Goal: Register for event/course

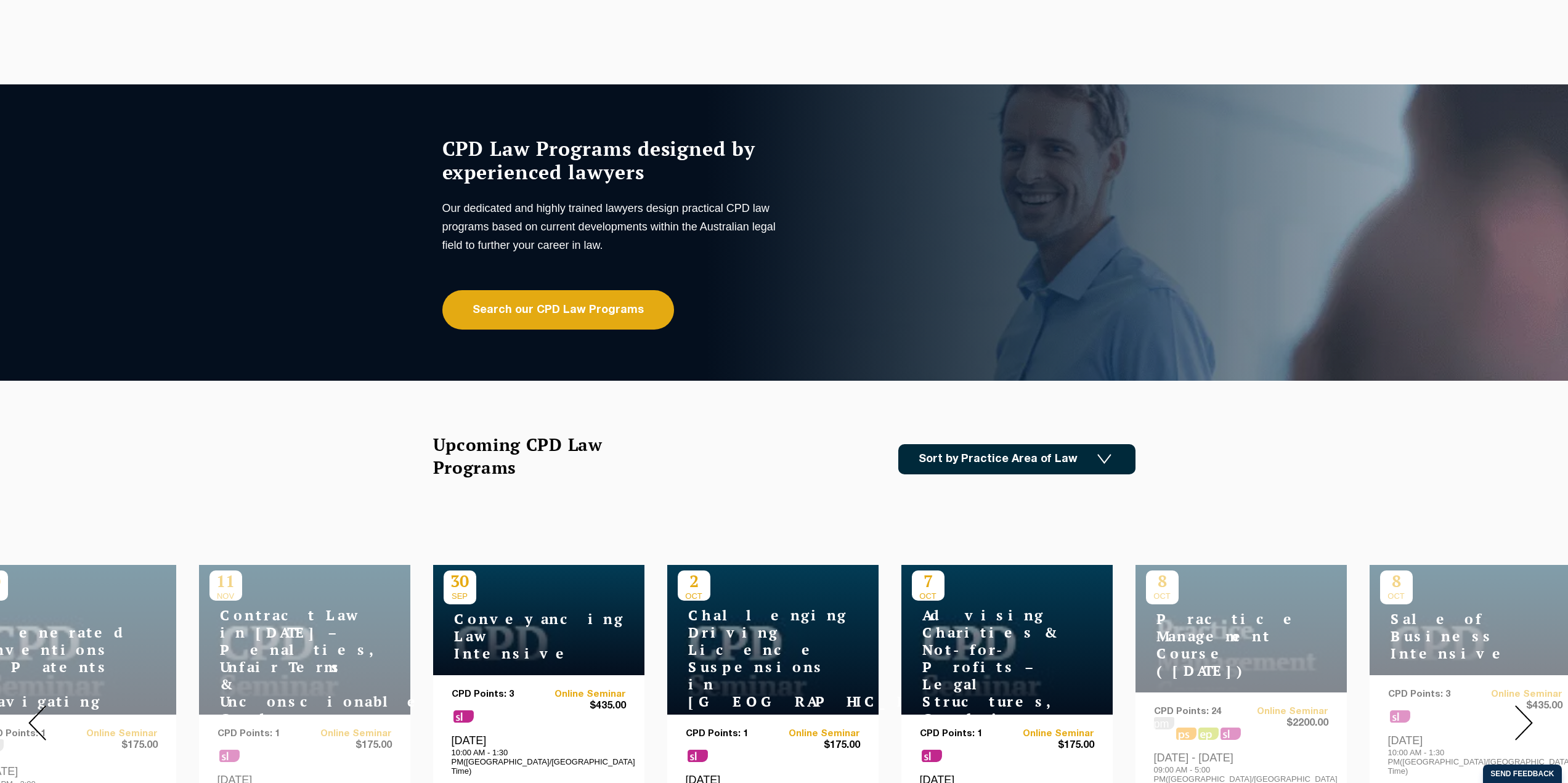
click at [981, 458] on link "Sort by Practice Area of Law" at bounding box center [1017, 459] width 237 height 30
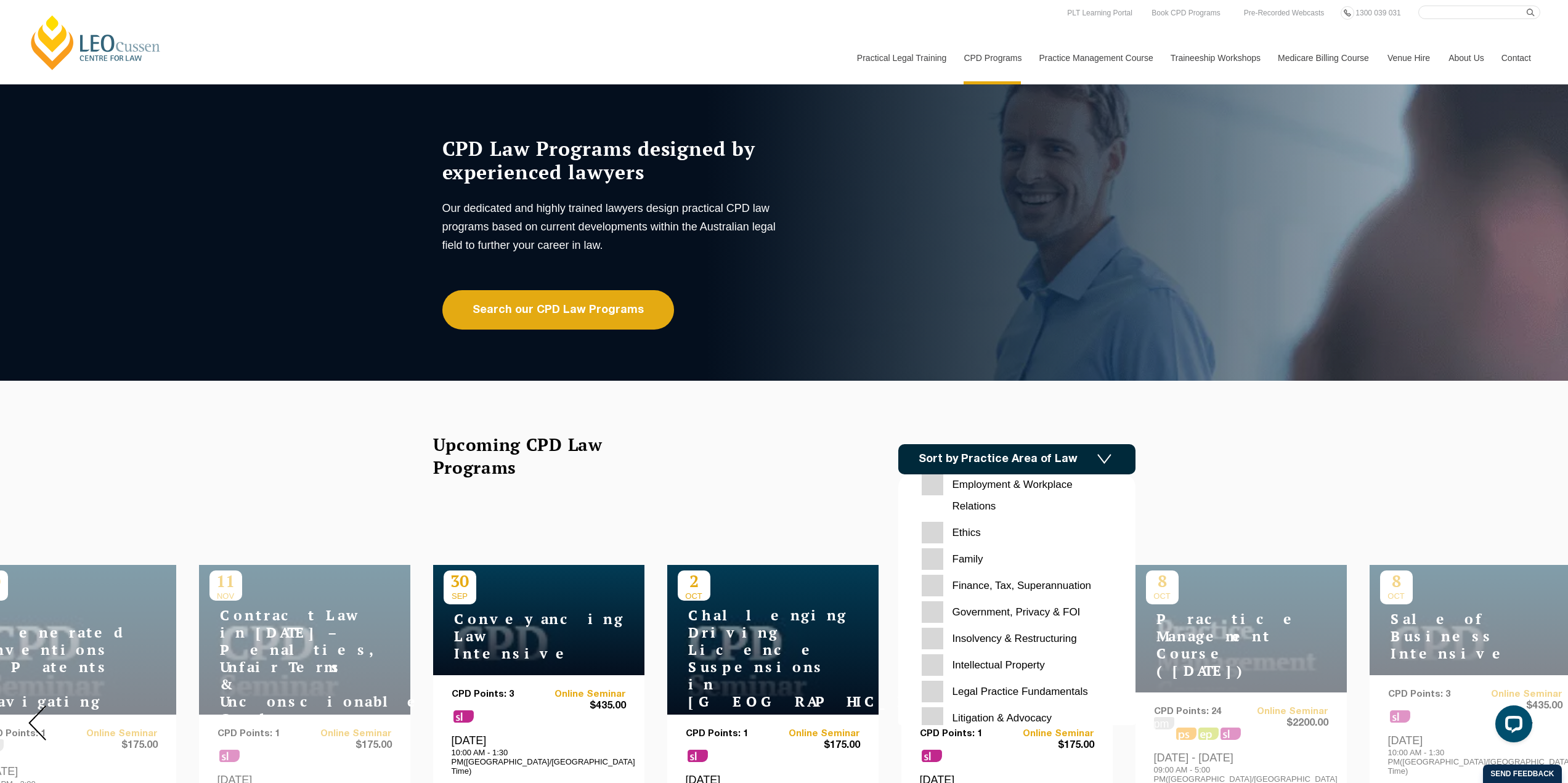
scroll to position [166, 0]
click at [971, 560] on input "Family" at bounding box center [1016, 566] width 190 height 21
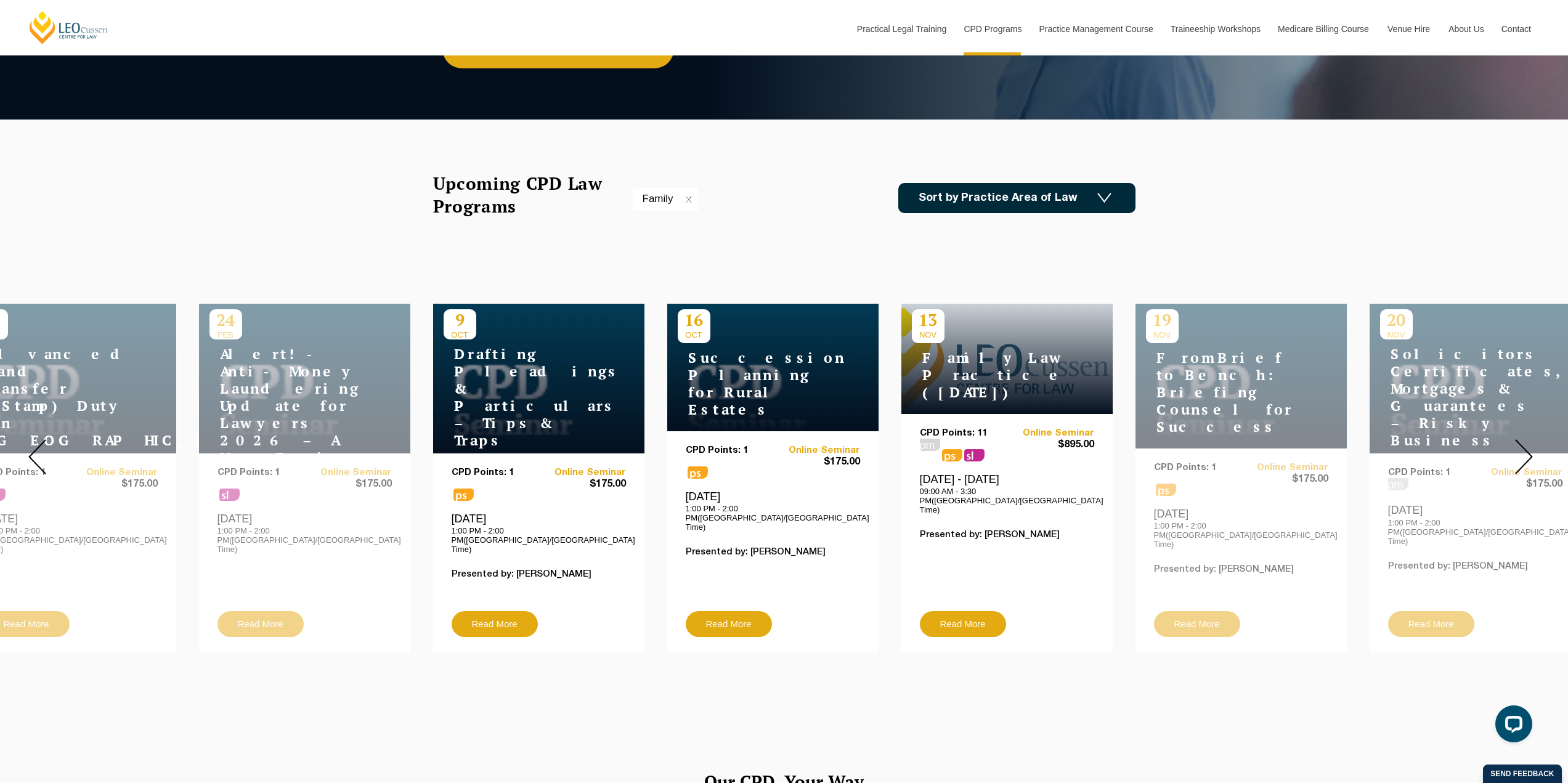
scroll to position [235, 0]
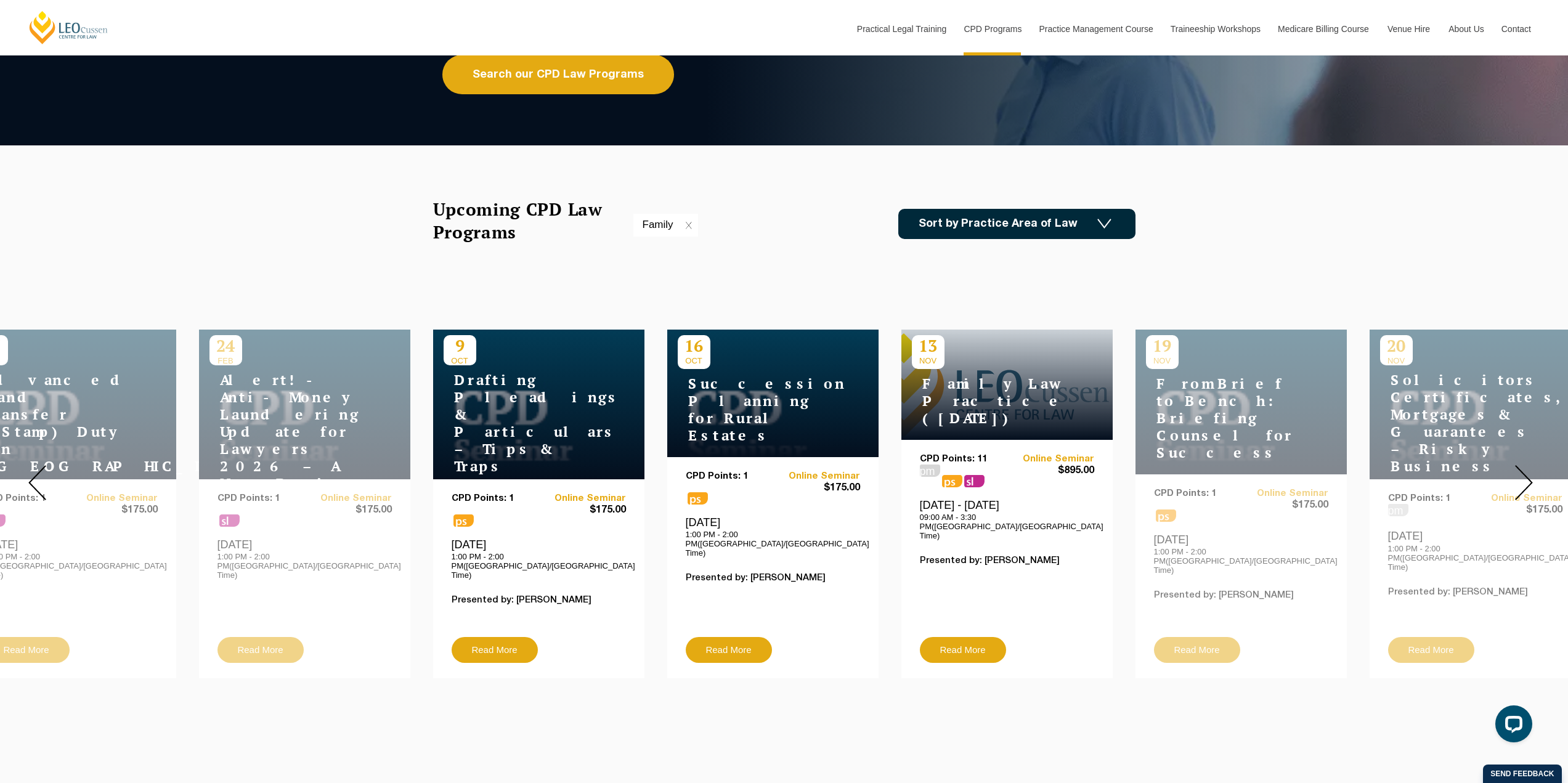
click at [1549, 482] on div at bounding box center [1524, 482] width 89 height 410
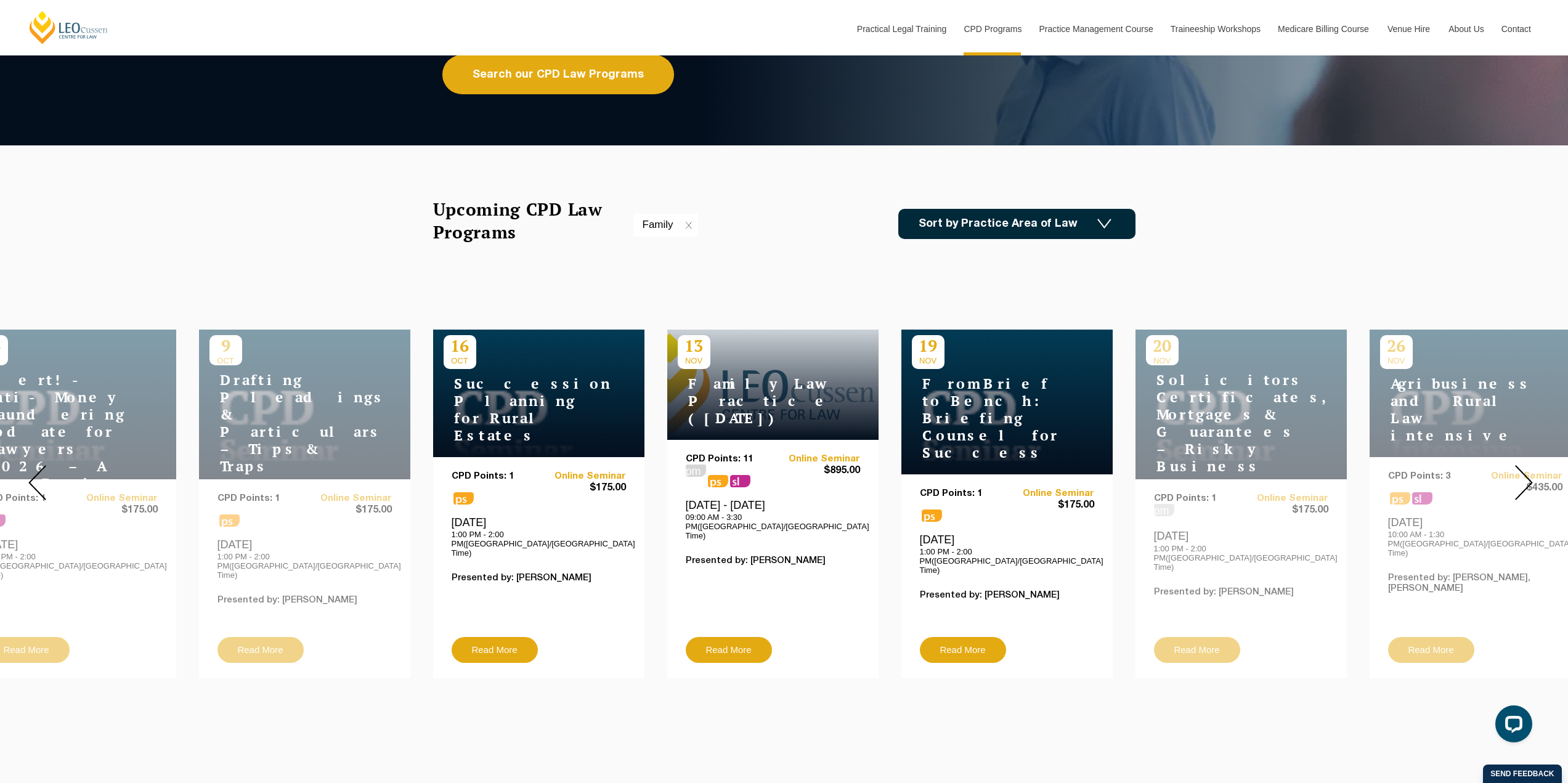
click at [1549, 482] on div at bounding box center [1524, 482] width 89 height 410
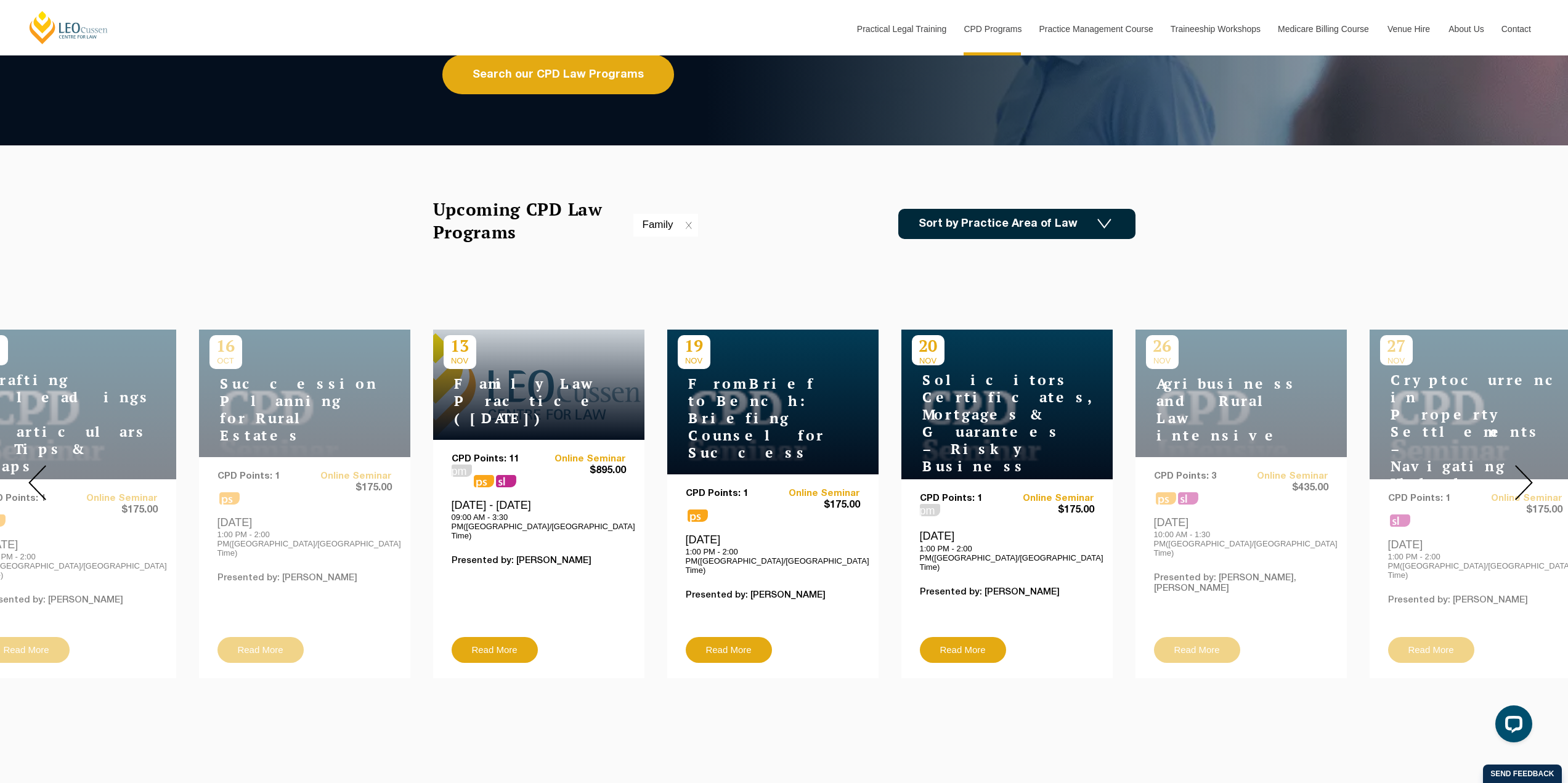
click at [1536, 499] on div at bounding box center [1524, 482] width 89 height 410
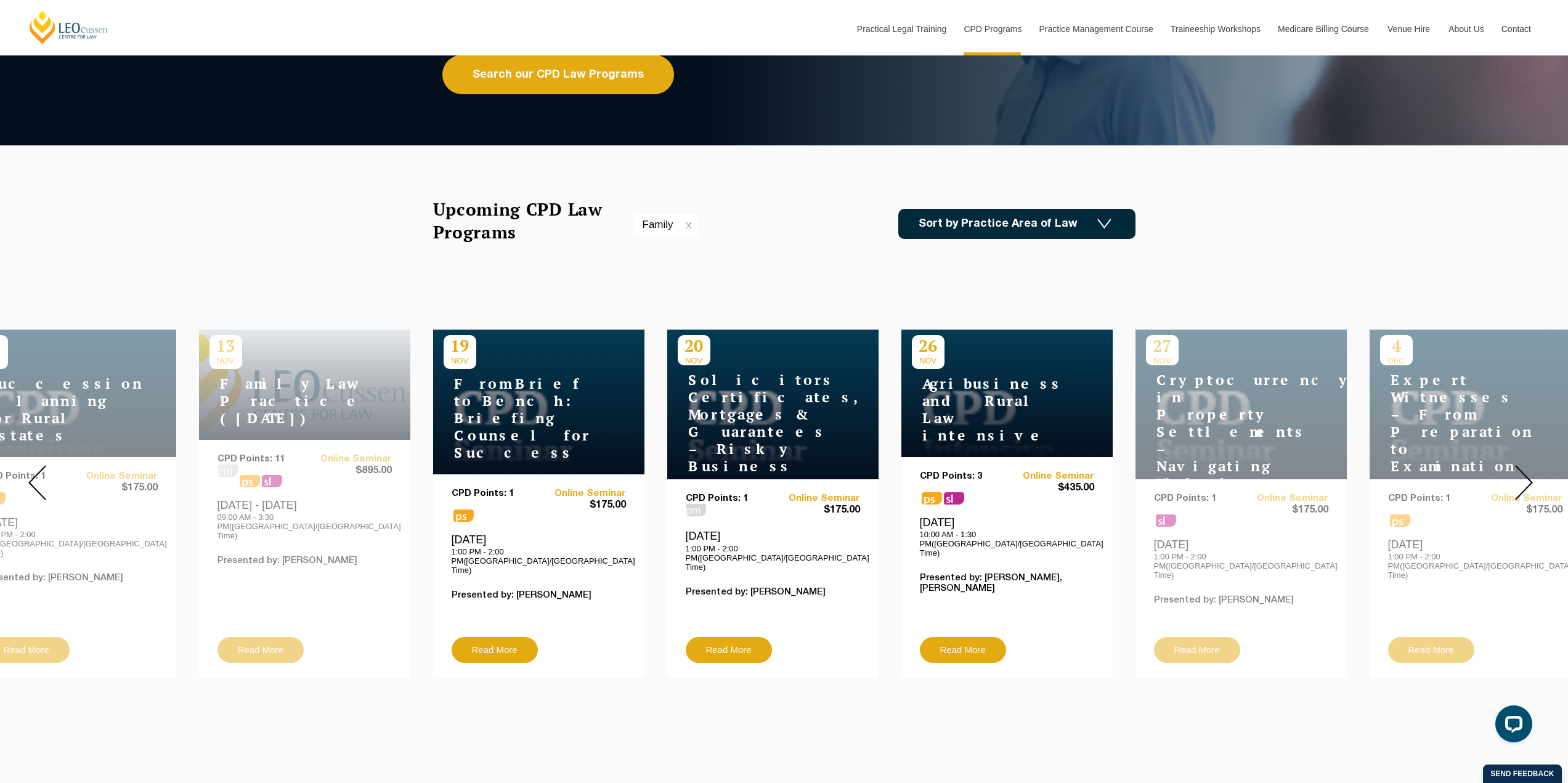
click at [1536, 499] on div at bounding box center [1524, 482] width 89 height 410
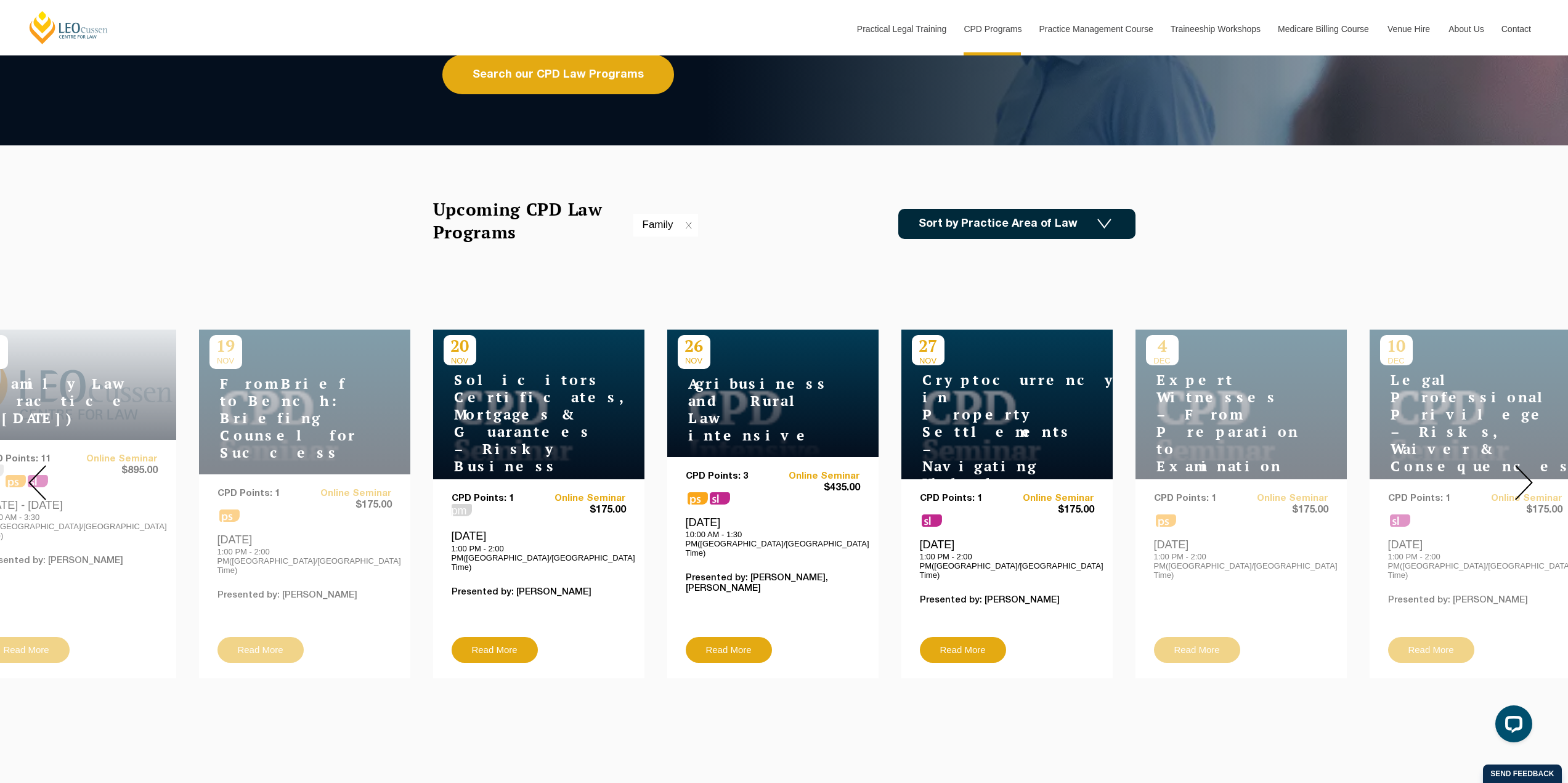
click at [29, 489] on img at bounding box center [37, 483] width 18 height 35
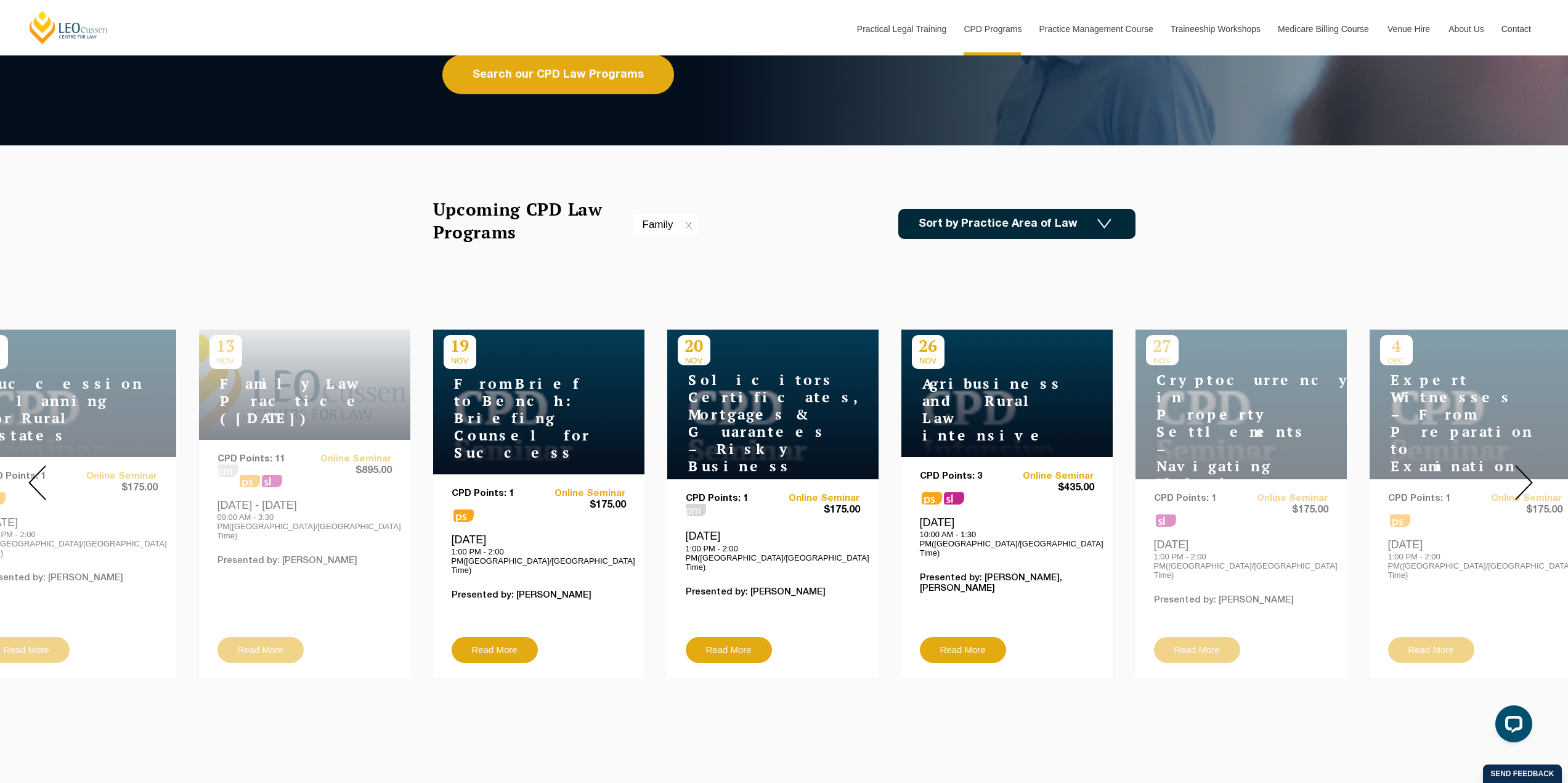
click at [29, 489] on img at bounding box center [37, 483] width 18 height 35
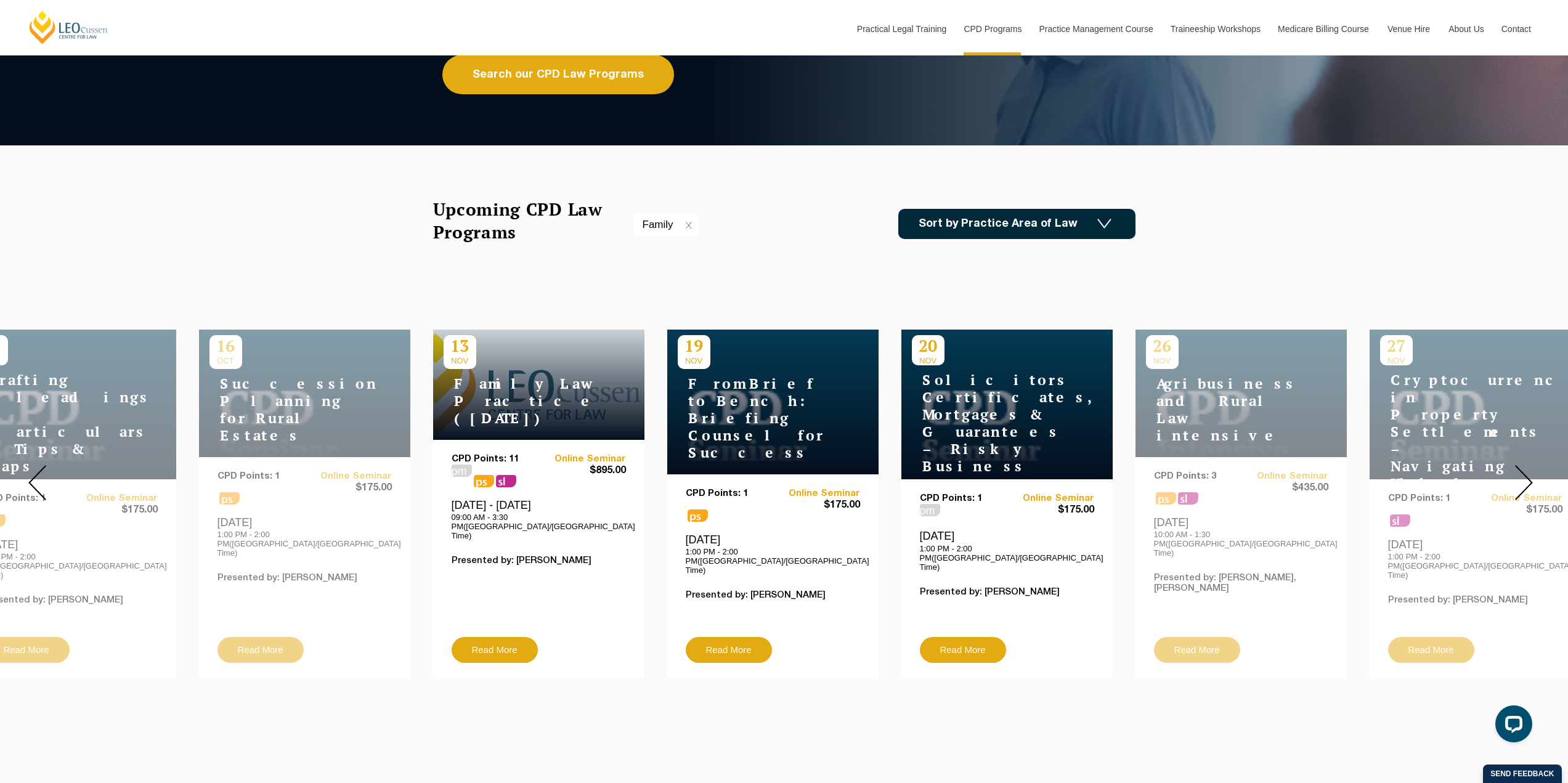
click at [29, 489] on img at bounding box center [37, 483] width 18 height 35
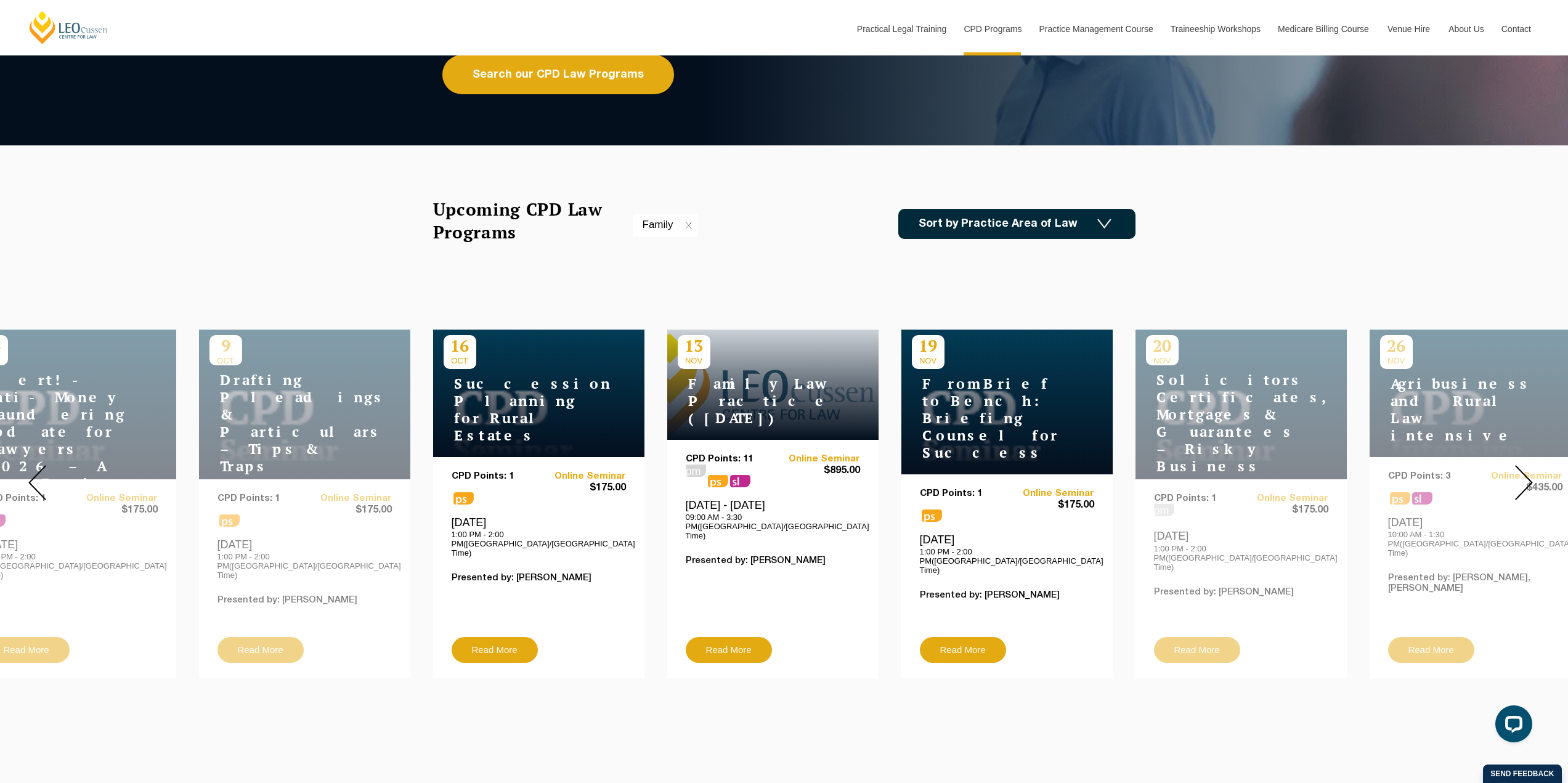
click at [29, 489] on img at bounding box center [37, 483] width 18 height 35
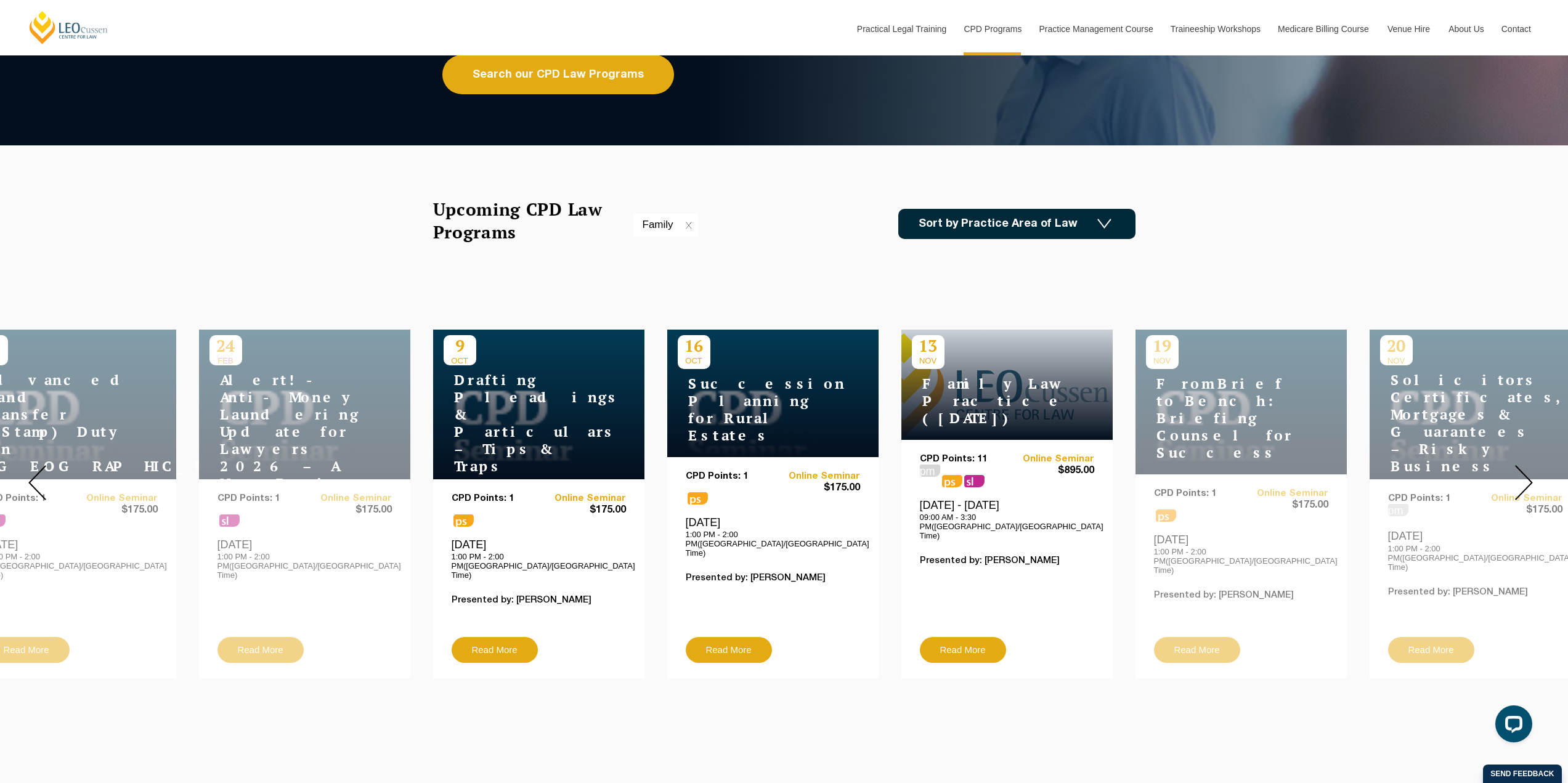
click at [29, 489] on img at bounding box center [37, 483] width 18 height 35
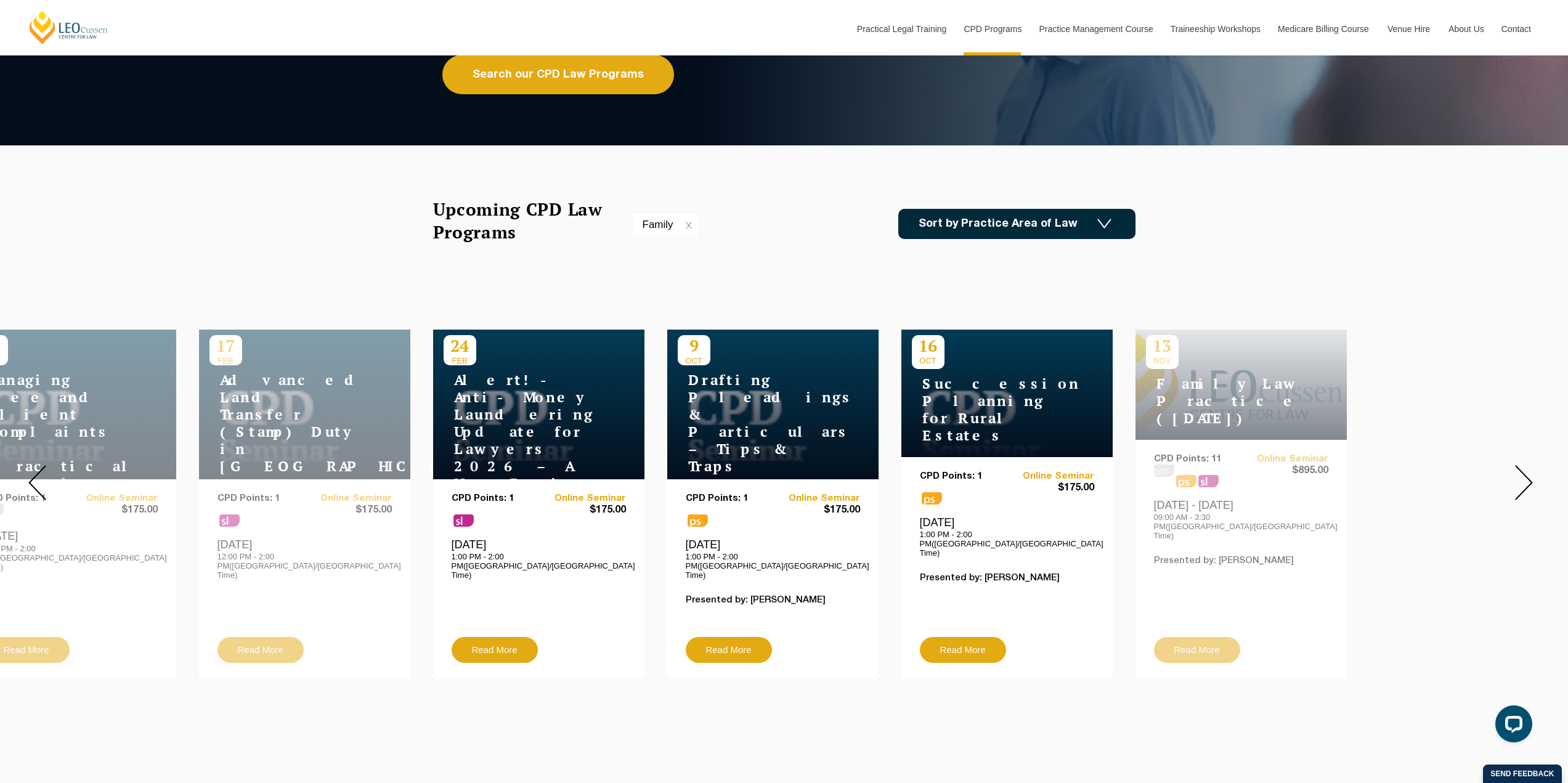
click at [29, 489] on img at bounding box center [37, 483] width 18 height 35
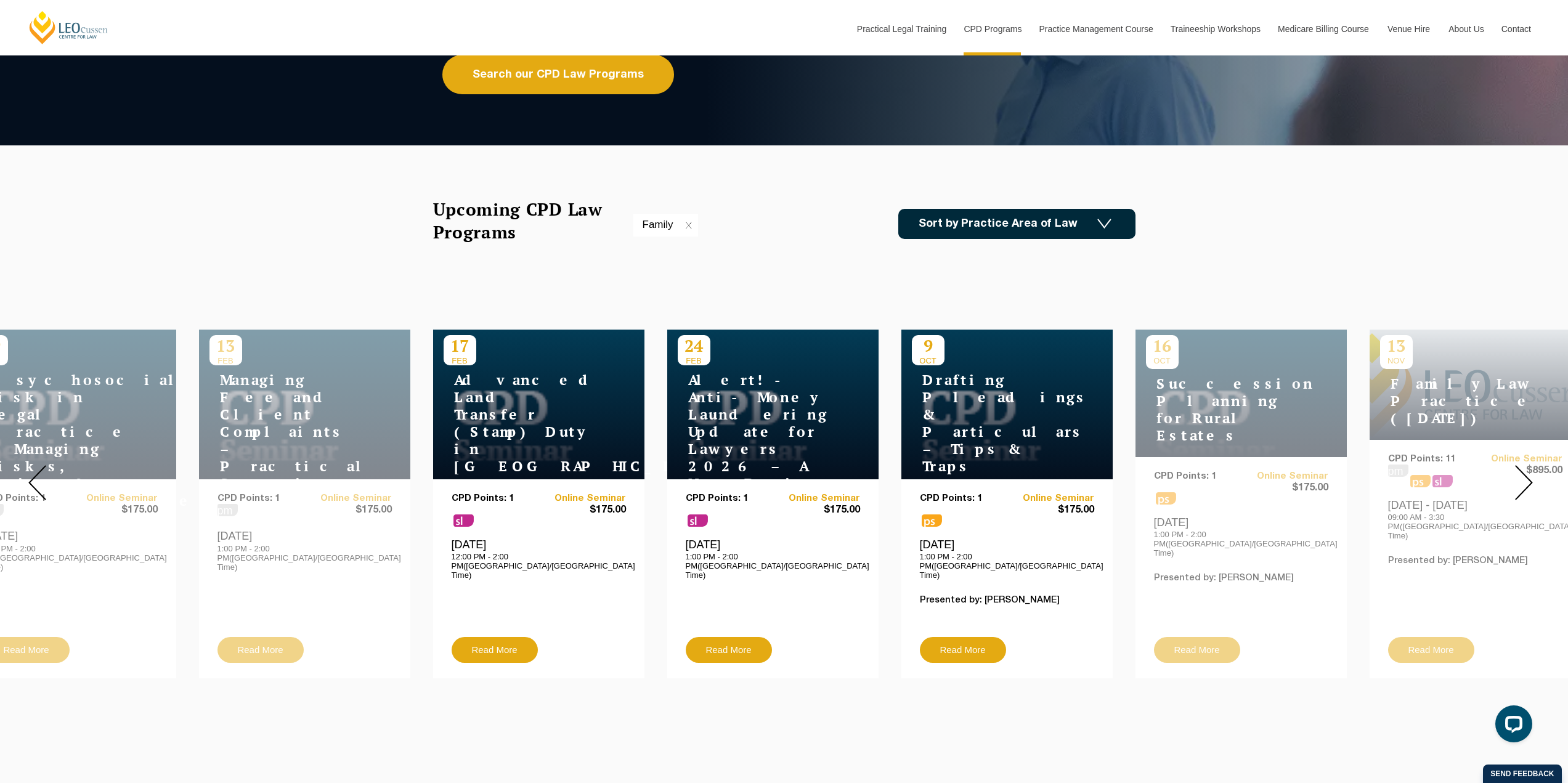
click at [29, 489] on img at bounding box center [37, 483] width 18 height 35
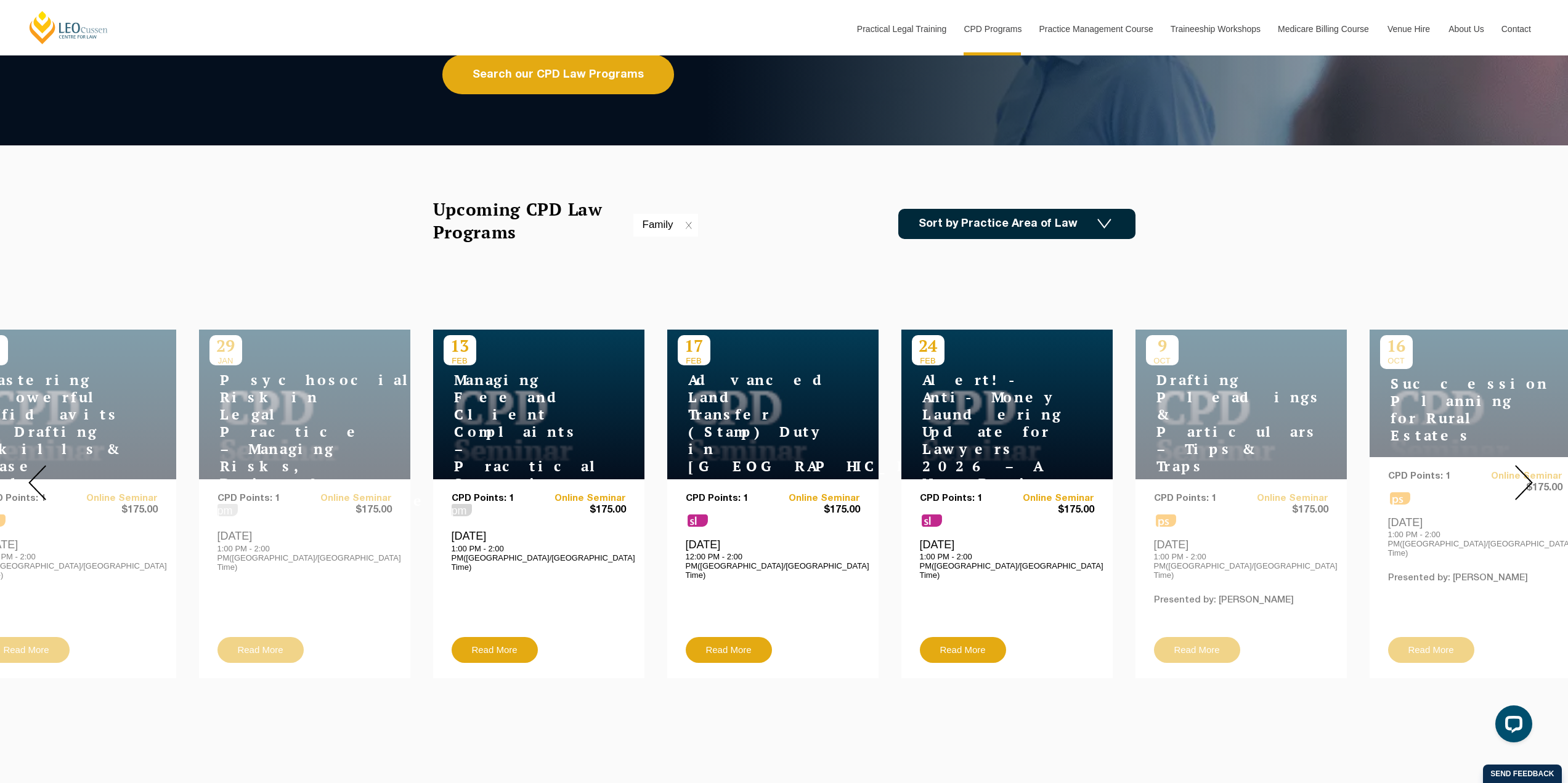
click at [1533, 468] on div at bounding box center [1524, 482] width 89 height 410
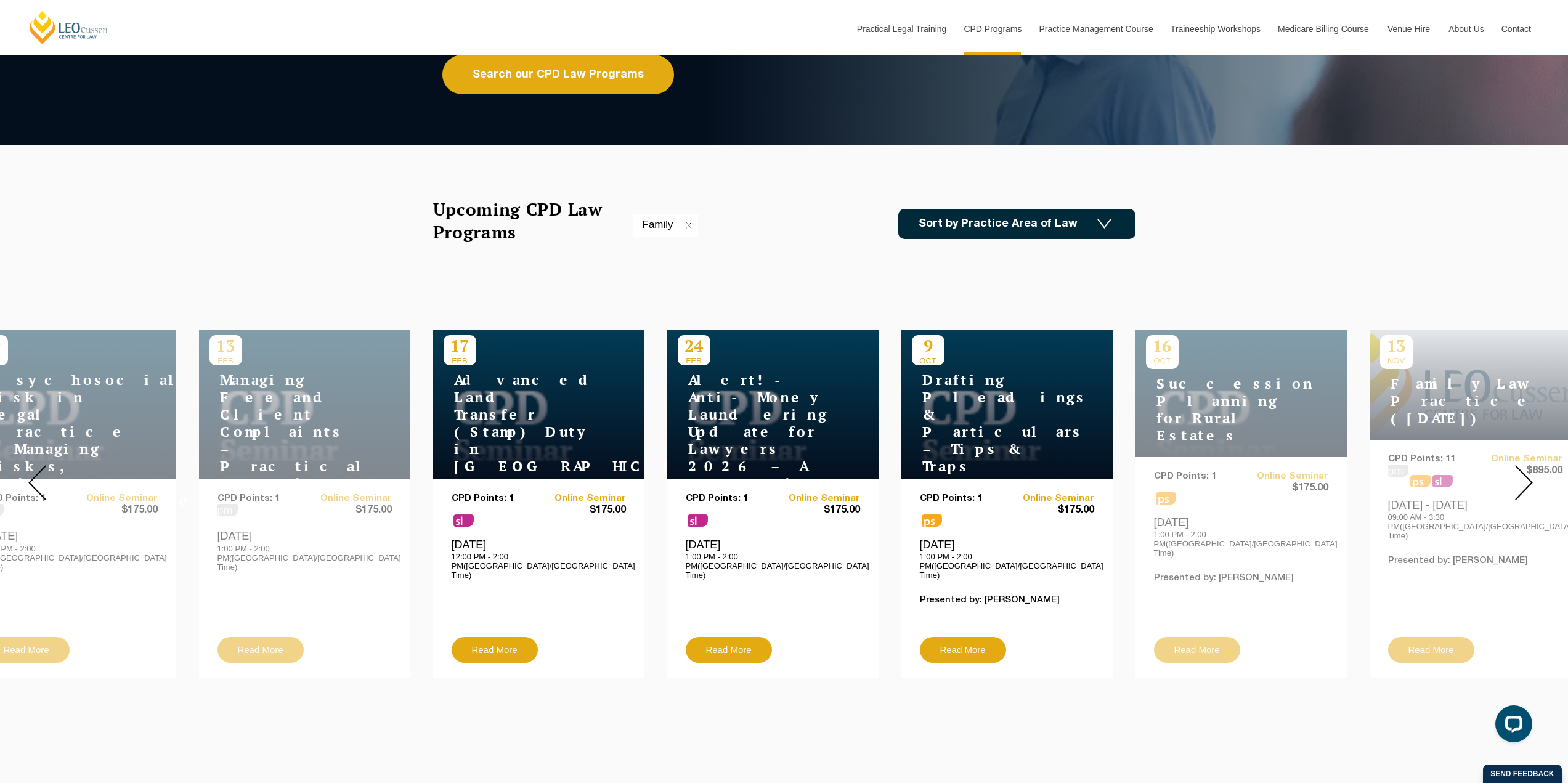
click at [1533, 468] on div at bounding box center [1524, 482] width 89 height 410
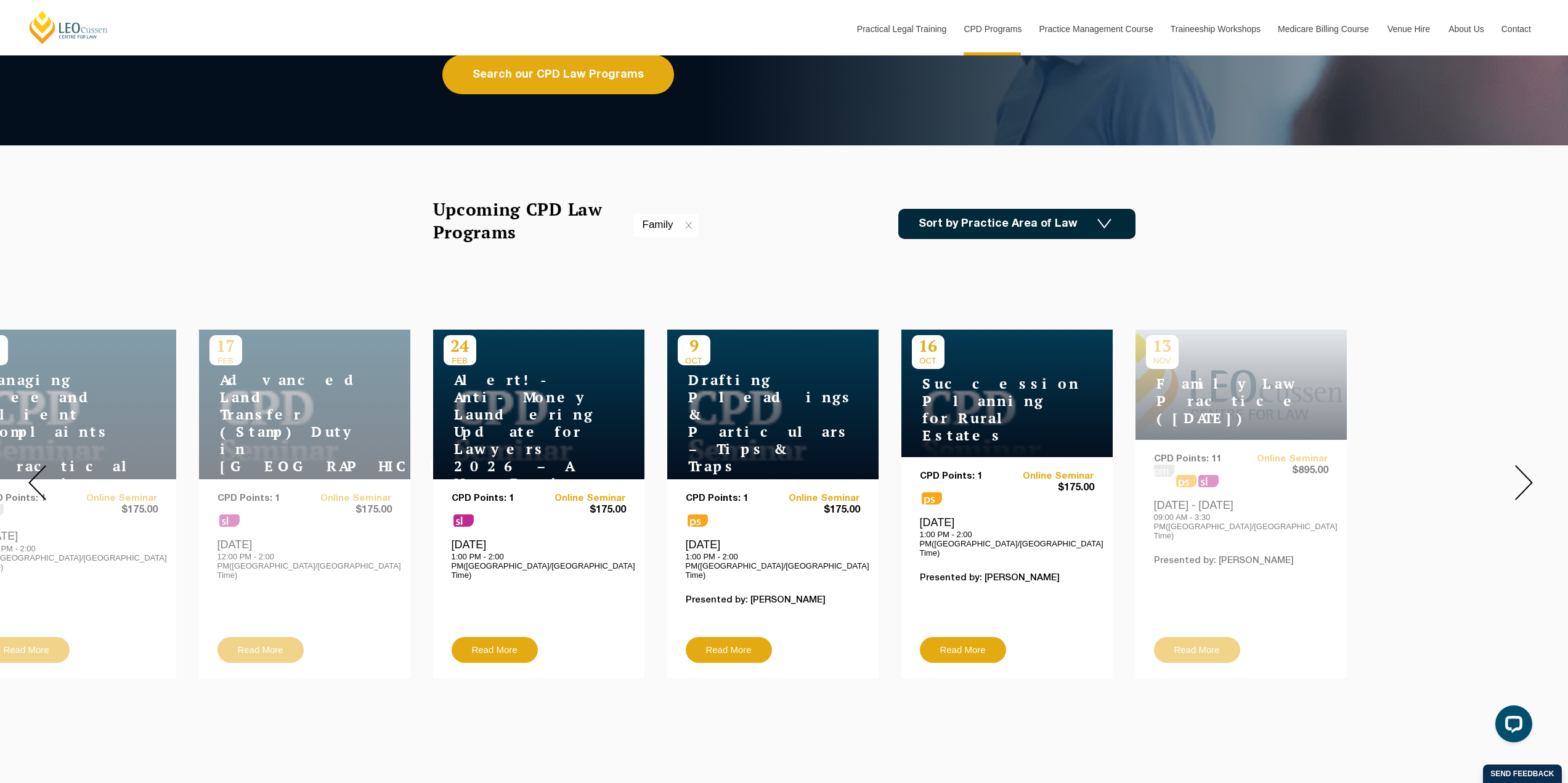
click at [1533, 468] on div at bounding box center [1524, 482] width 89 height 410
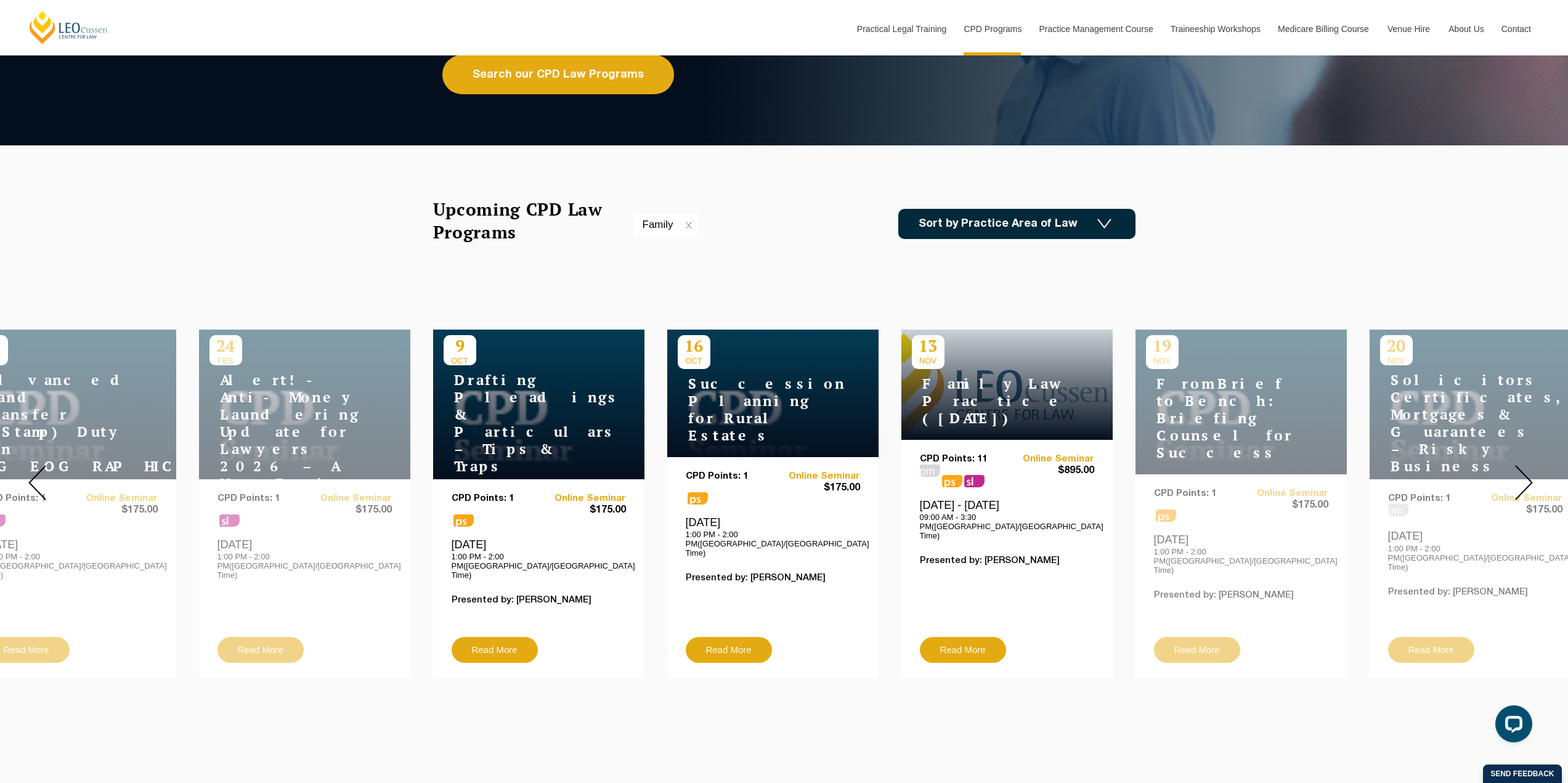
click at [1533, 468] on div at bounding box center [1524, 482] width 89 height 410
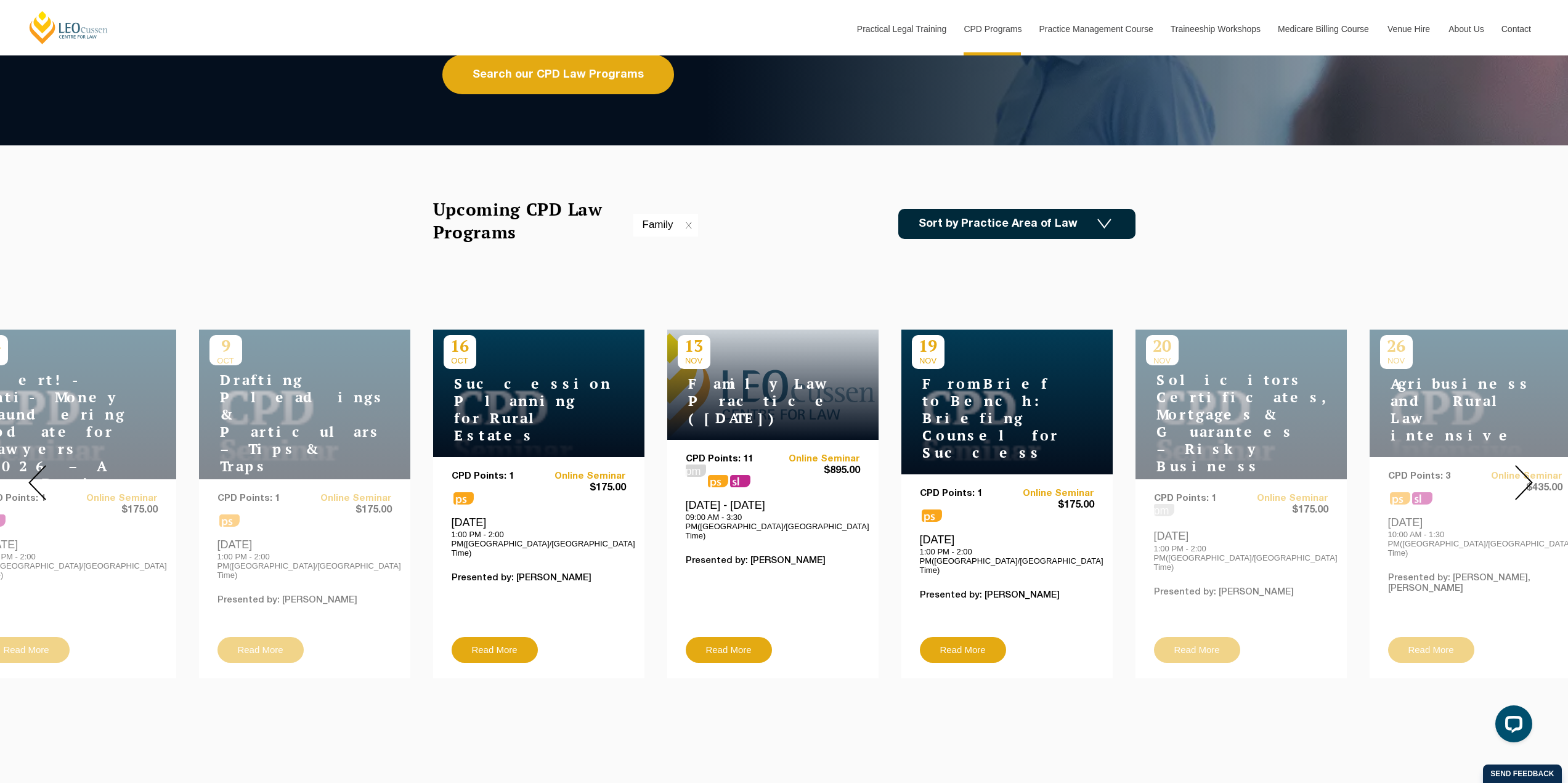
click at [1533, 468] on div at bounding box center [1524, 482] width 89 height 410
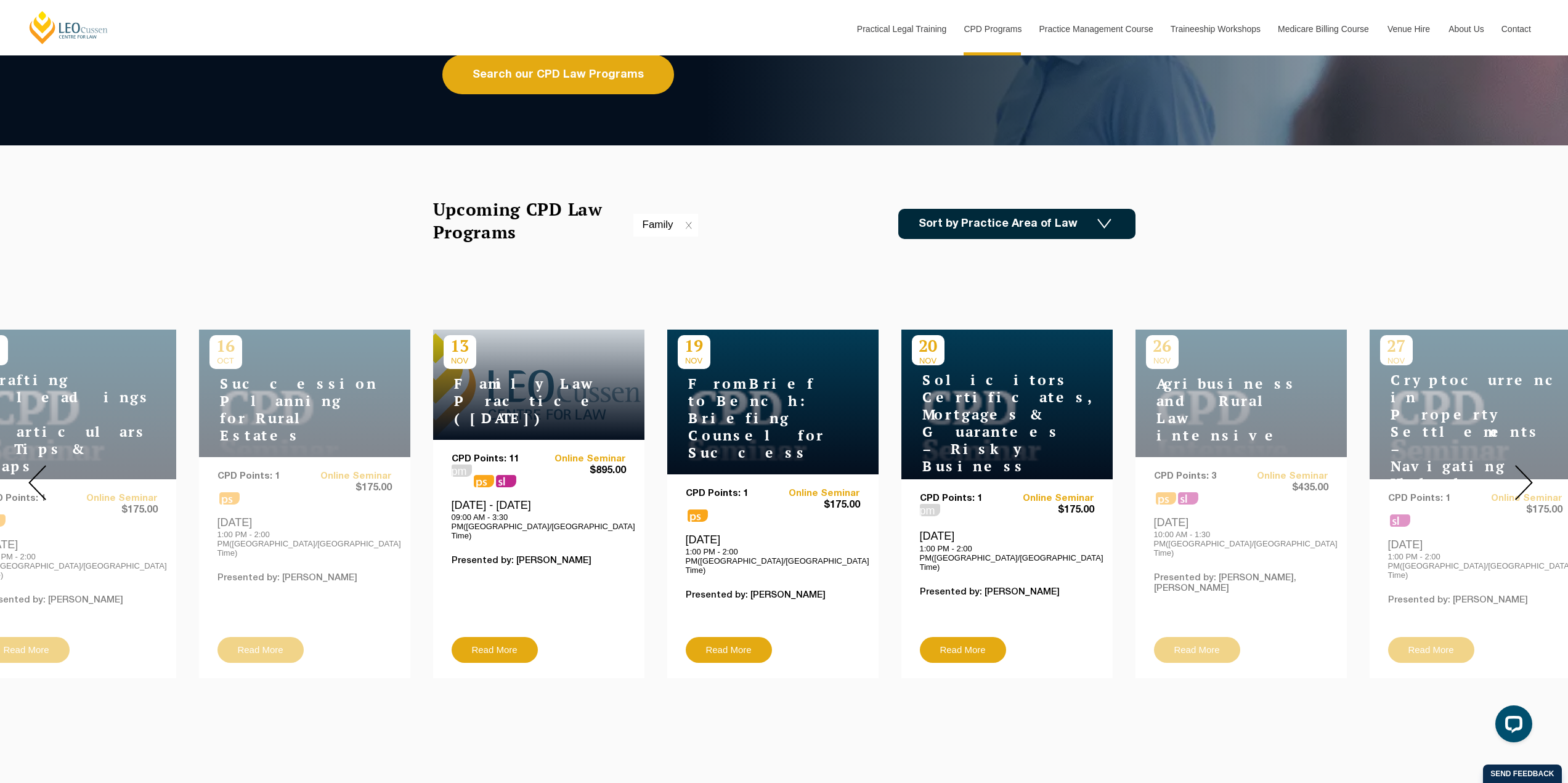
click at [1533, 468] on div at bounding box center [1524, 482] width 89 height 410
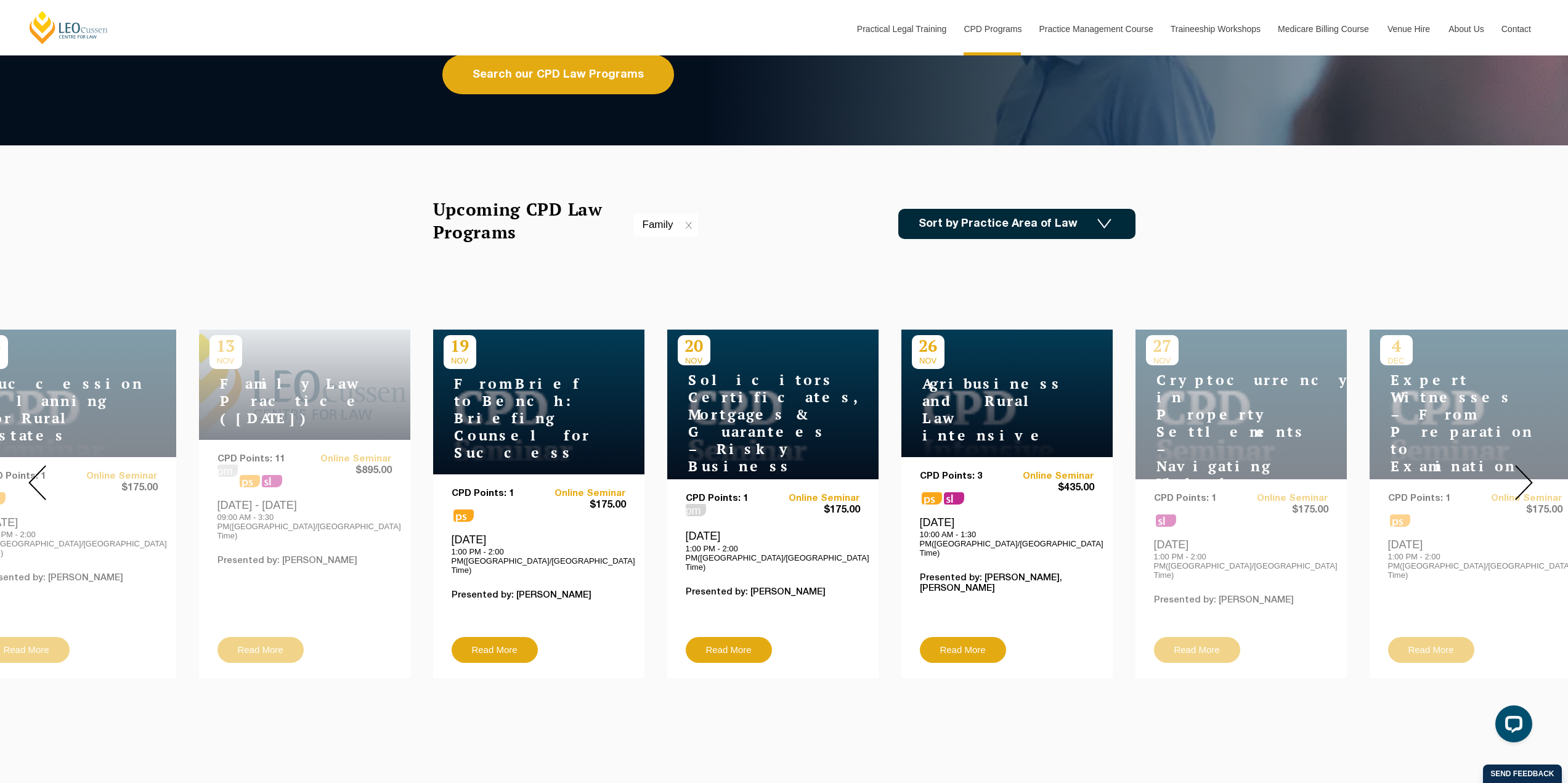
click at [1533, 468] on div at bounding box center [1524, 482] width 89 height 410
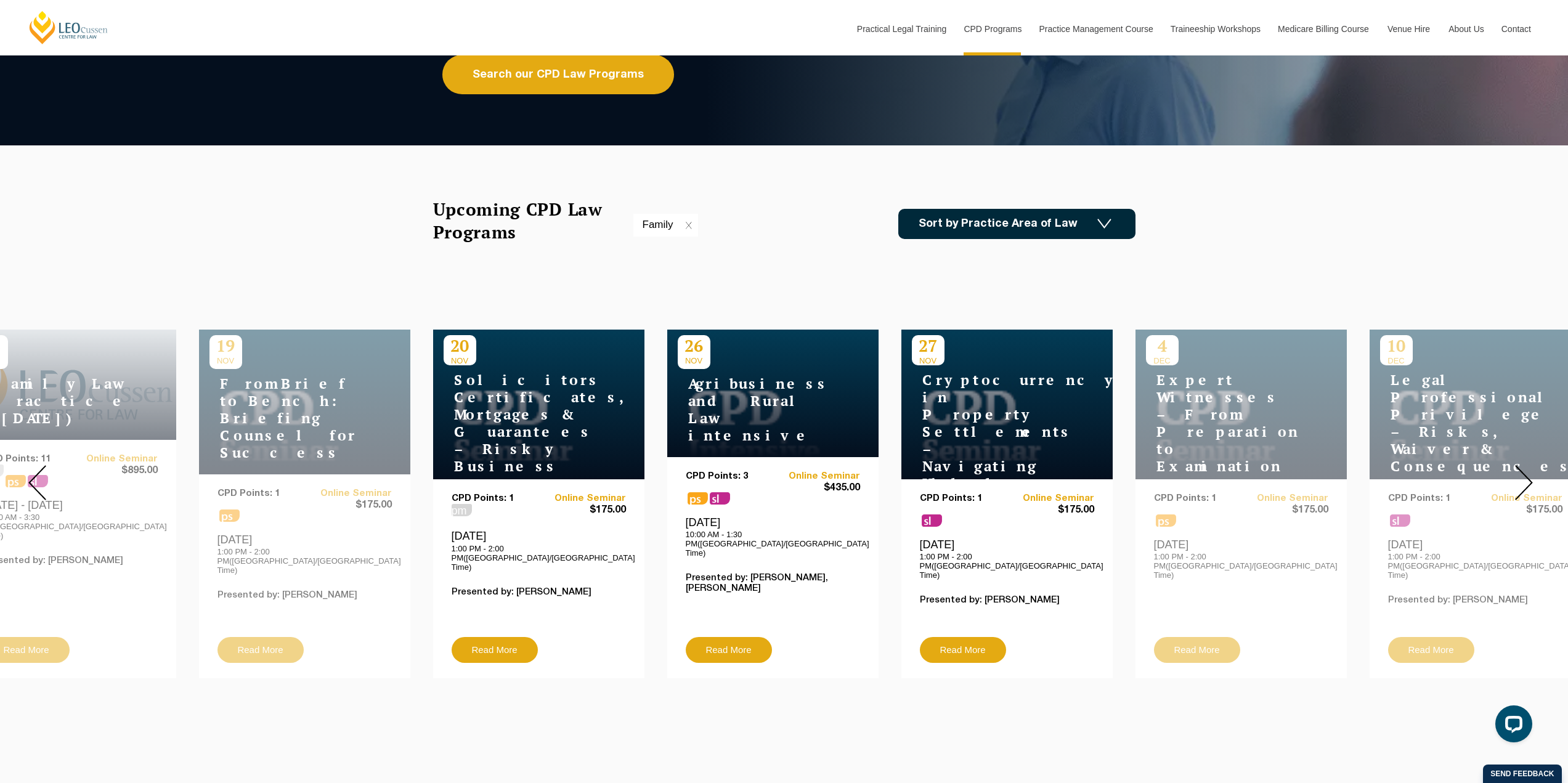
click at [1533, 468] on div at bounding box center [1524, 482] width 89 height 410
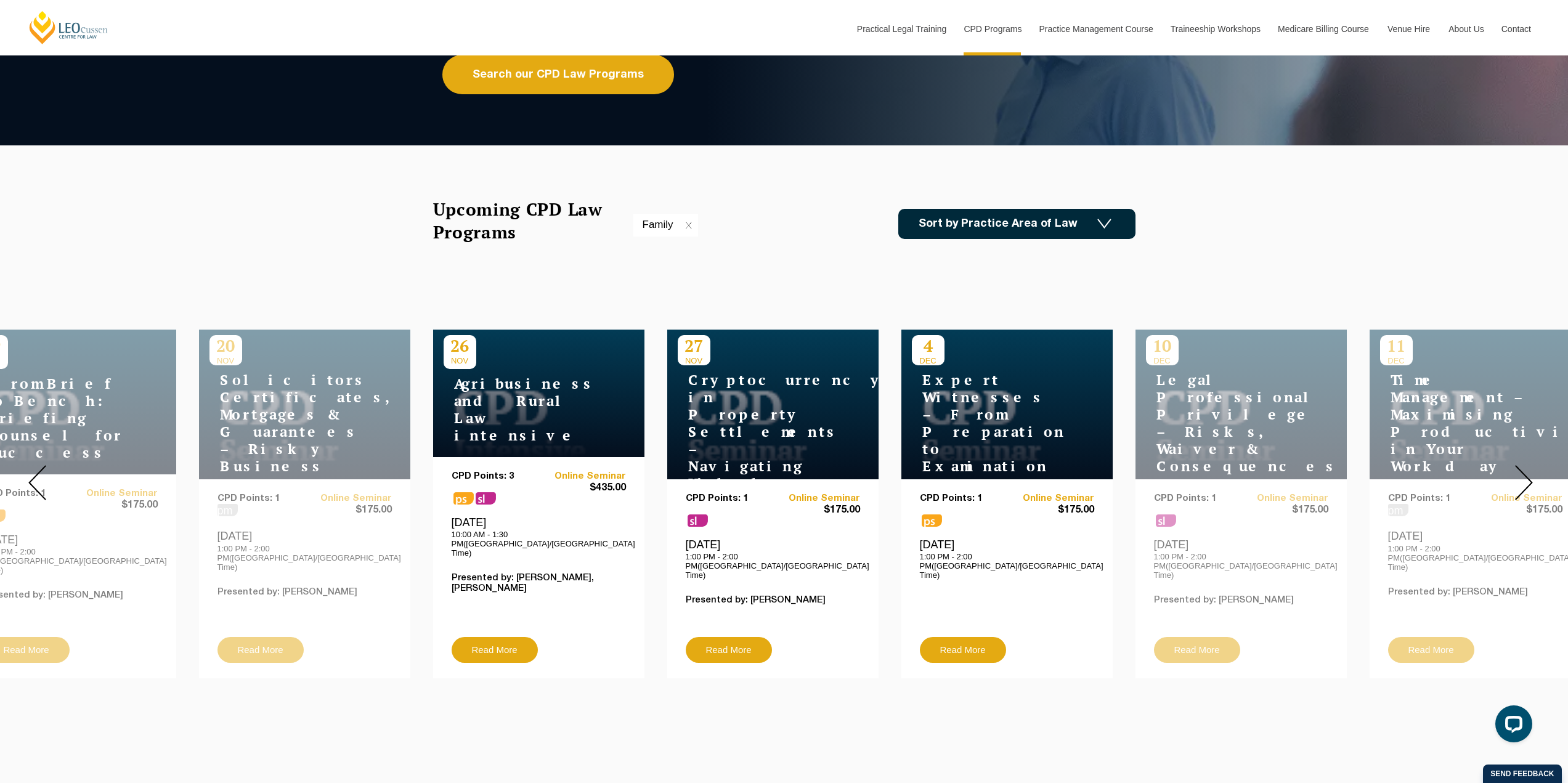
click at [1533, 468] on div at bounding box center [1524, 482] width 89 height 410
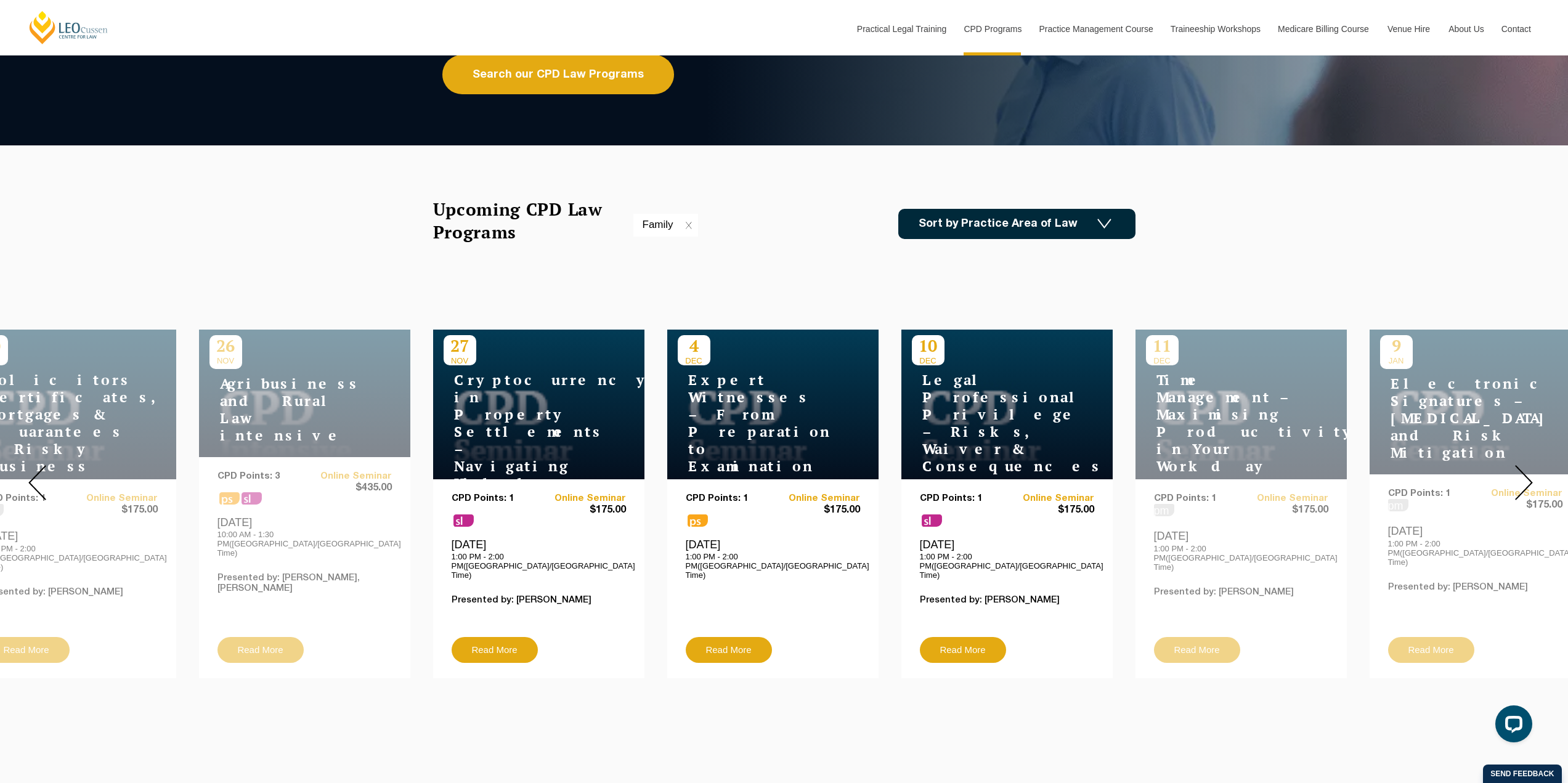
click at [1533, 468] on div at bounding box center [1524, 482] width 89 height 410
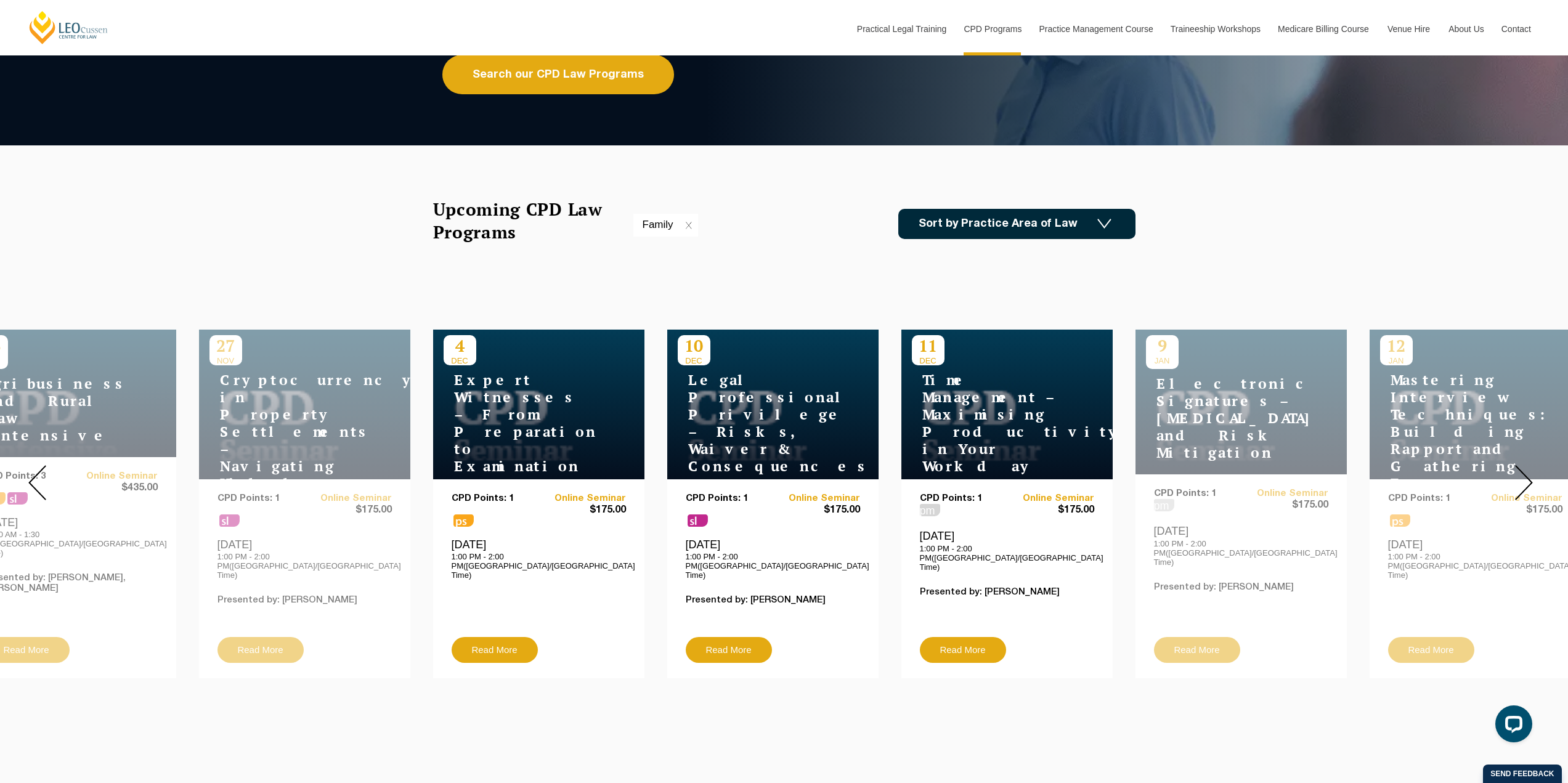
click at [1521, 474] on img at bounding box center [1524, 483] width 18 height 35
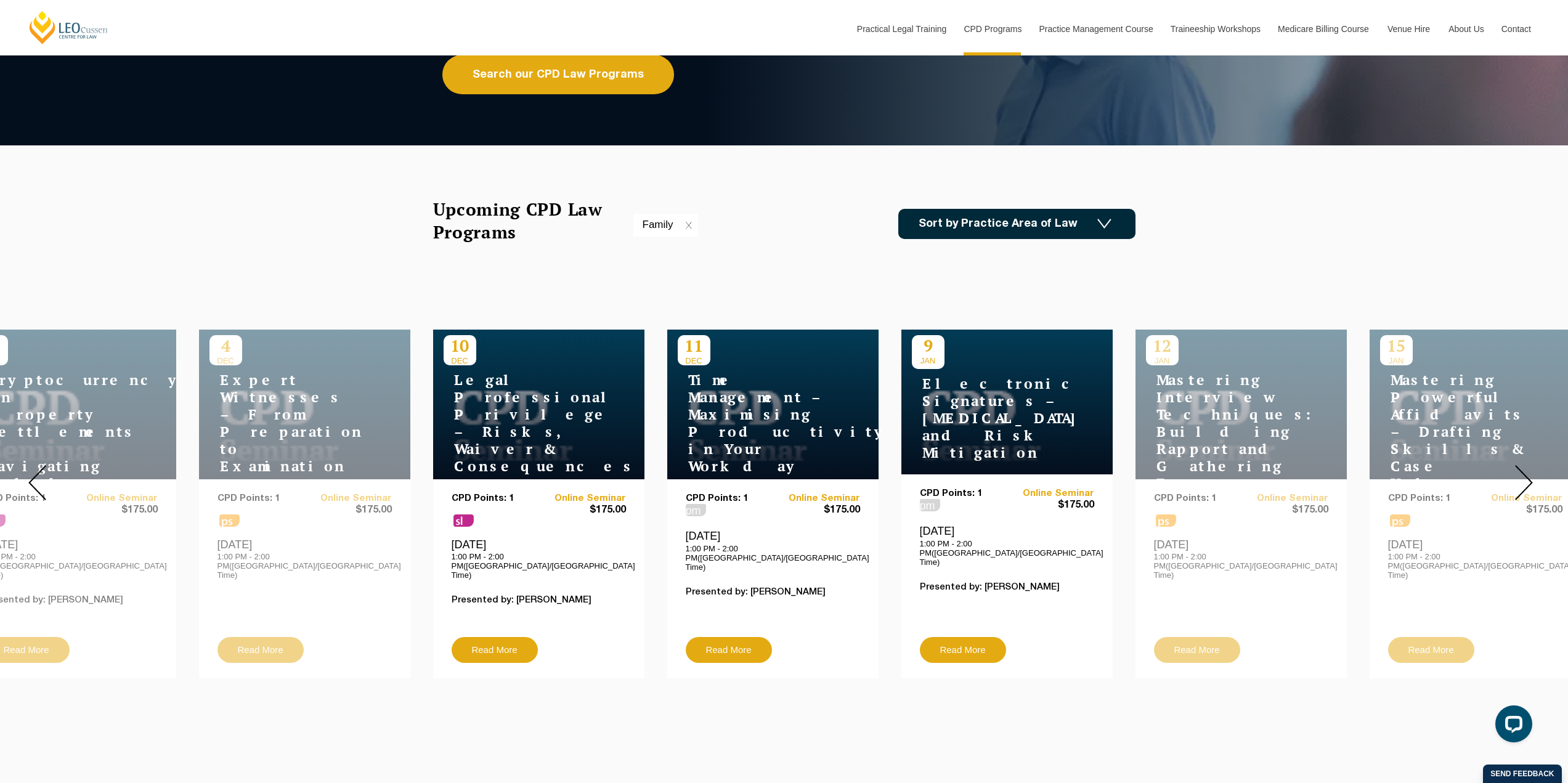
click at [1521, 474] on img at bounding box center [1524, 483] width 18 height 35
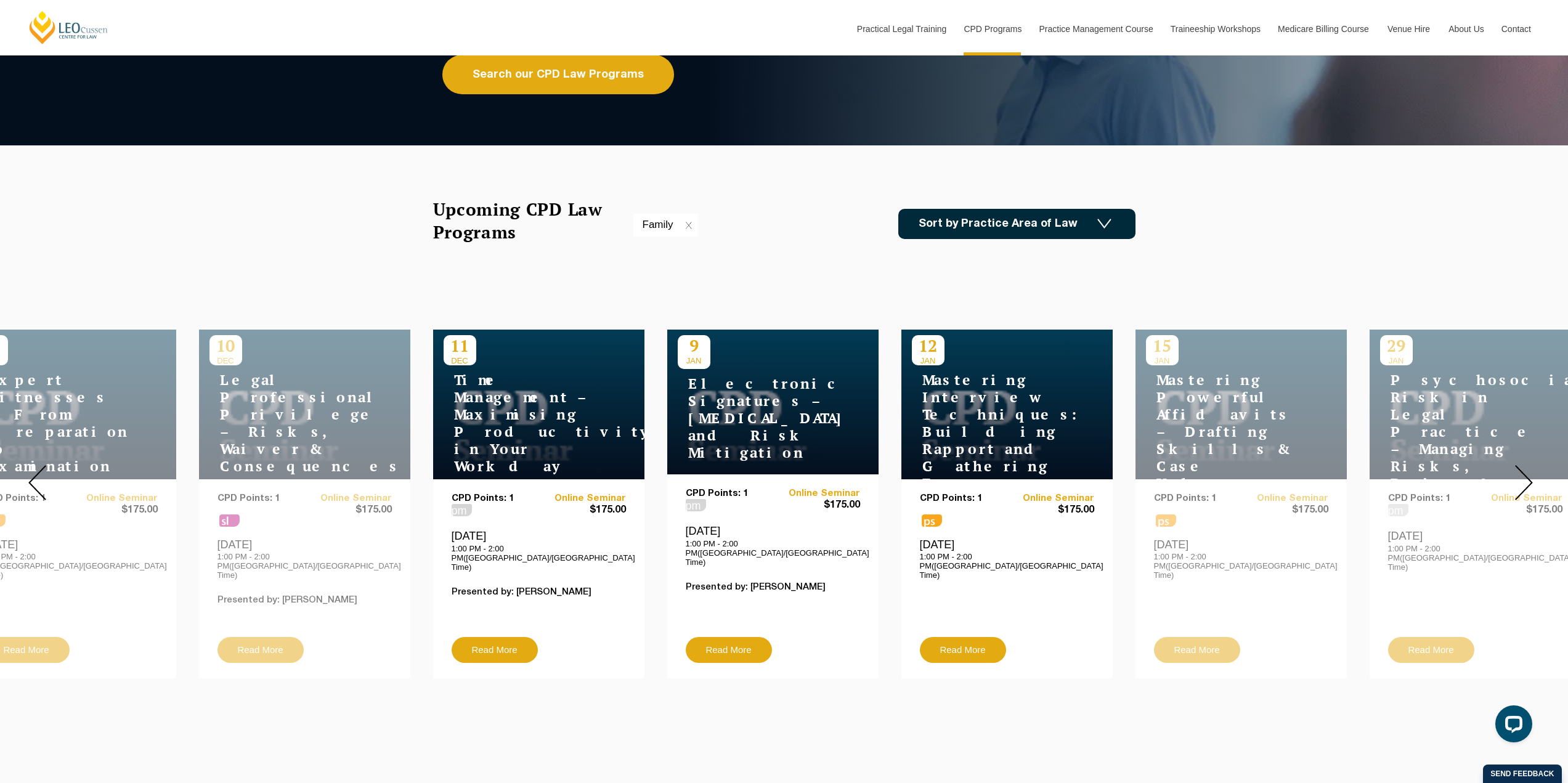
click at [1521, 474] on img at bounding box center [1524, 483] width 18 height 35
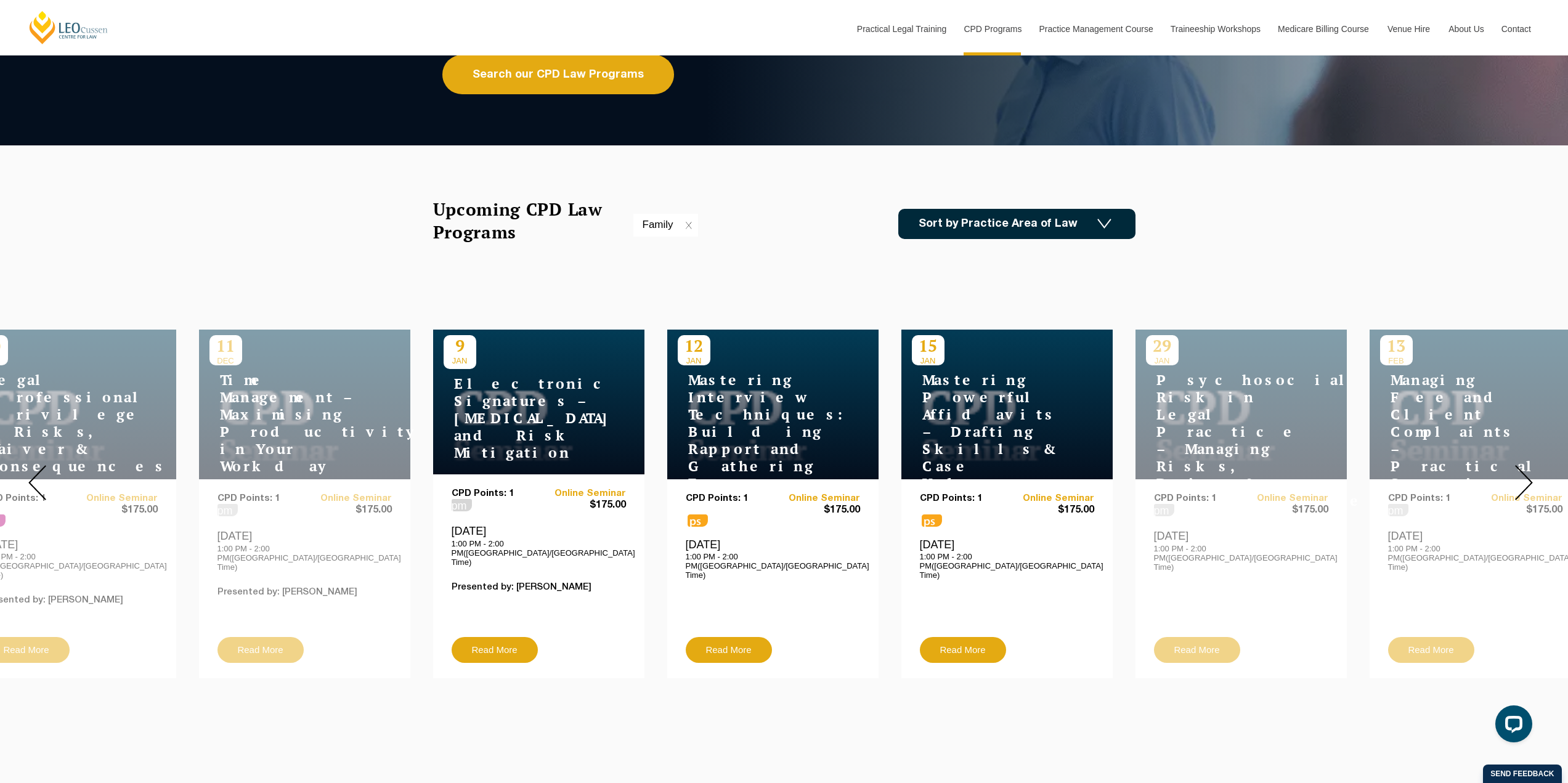
click at [1521, 474] on img at bounding box center [1524, 483] width 18 height 35
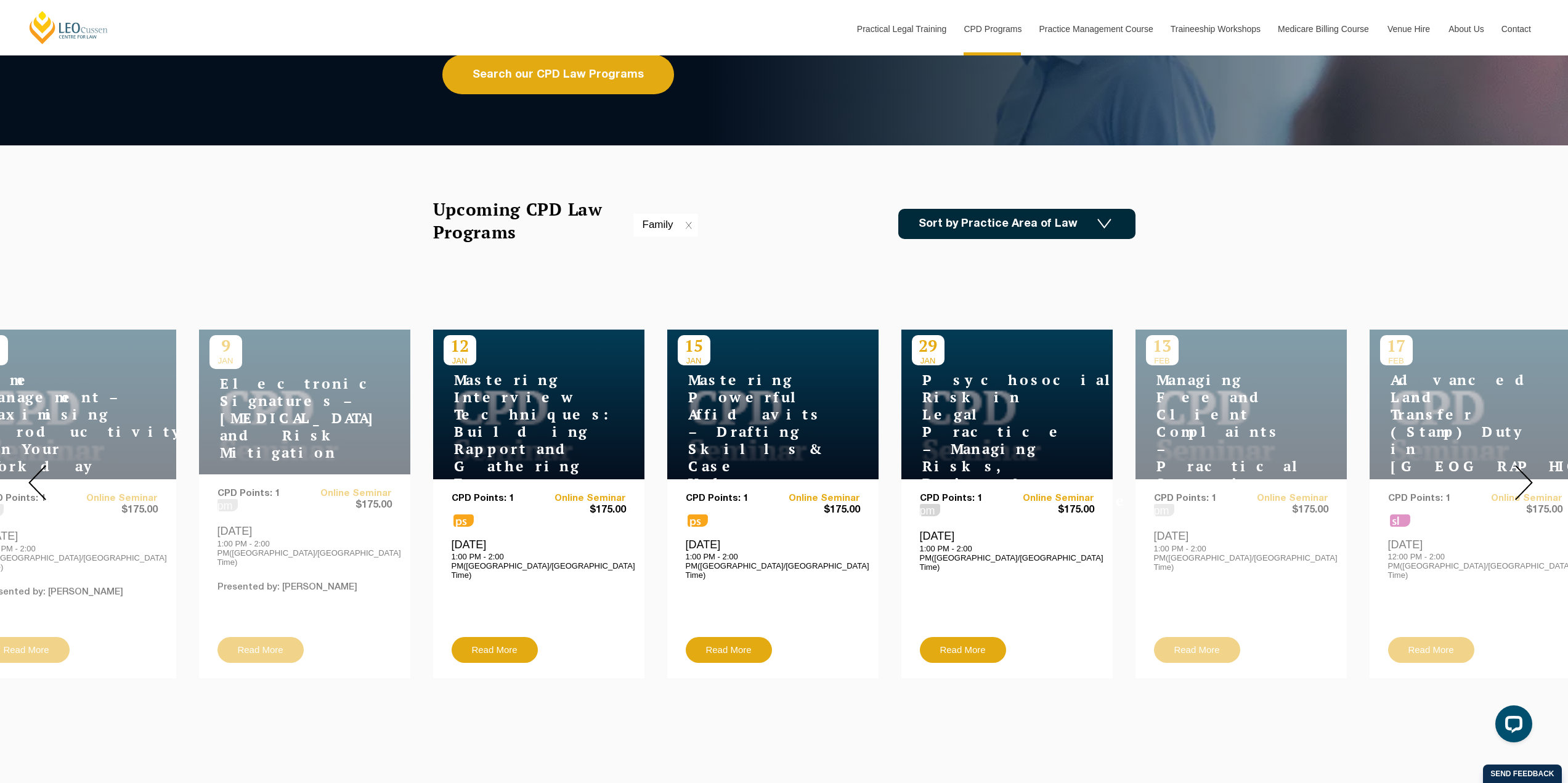
click at [1521, 474] on img at bounding box center [1524, 483] width 18 height 35
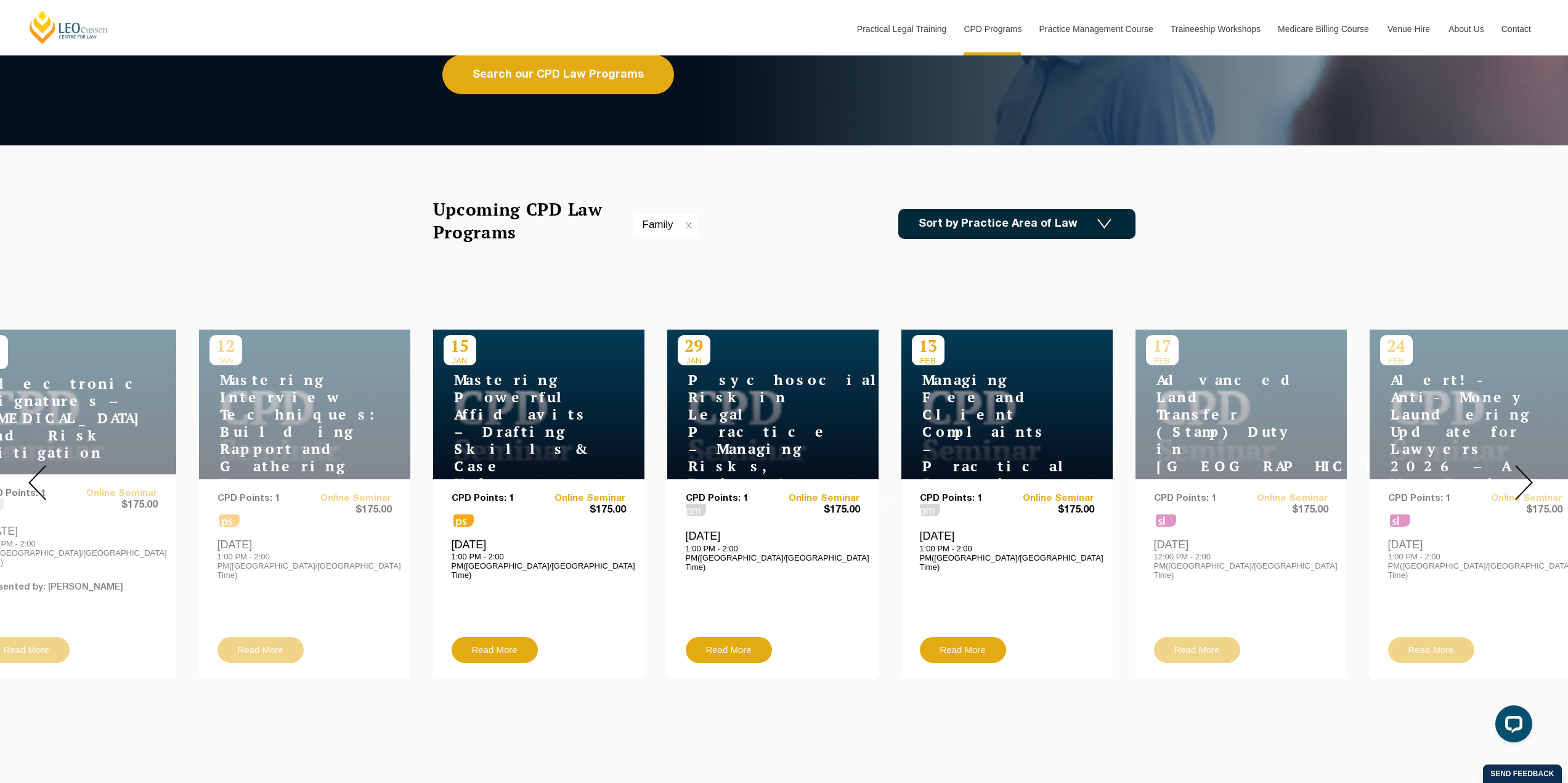
click at [1521, 474] on img at bounding box center [1524, 483] width 18 height 35
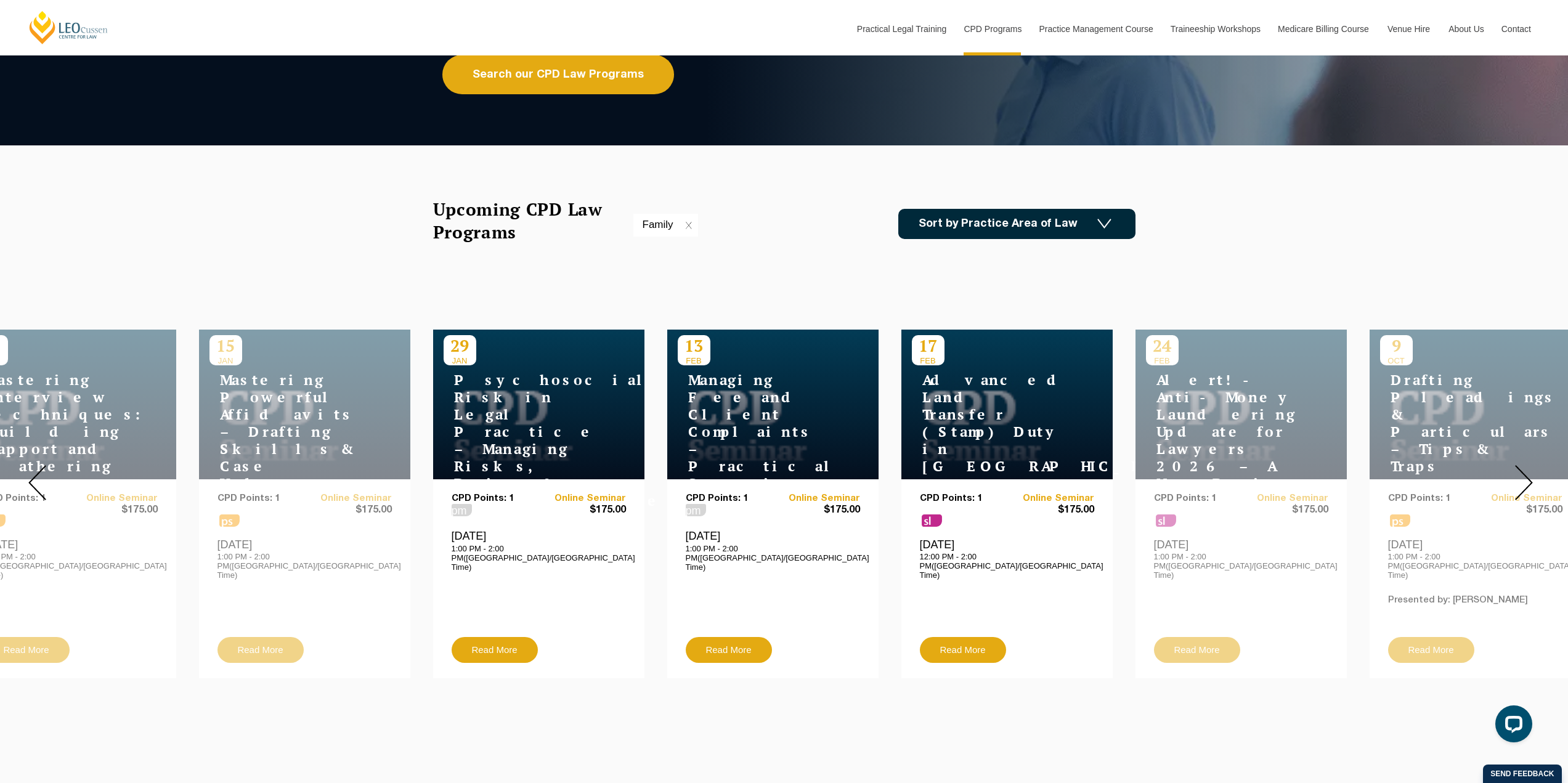
click at [1521, 474] on img at bounding box center [1524, 483] width 18 height 35
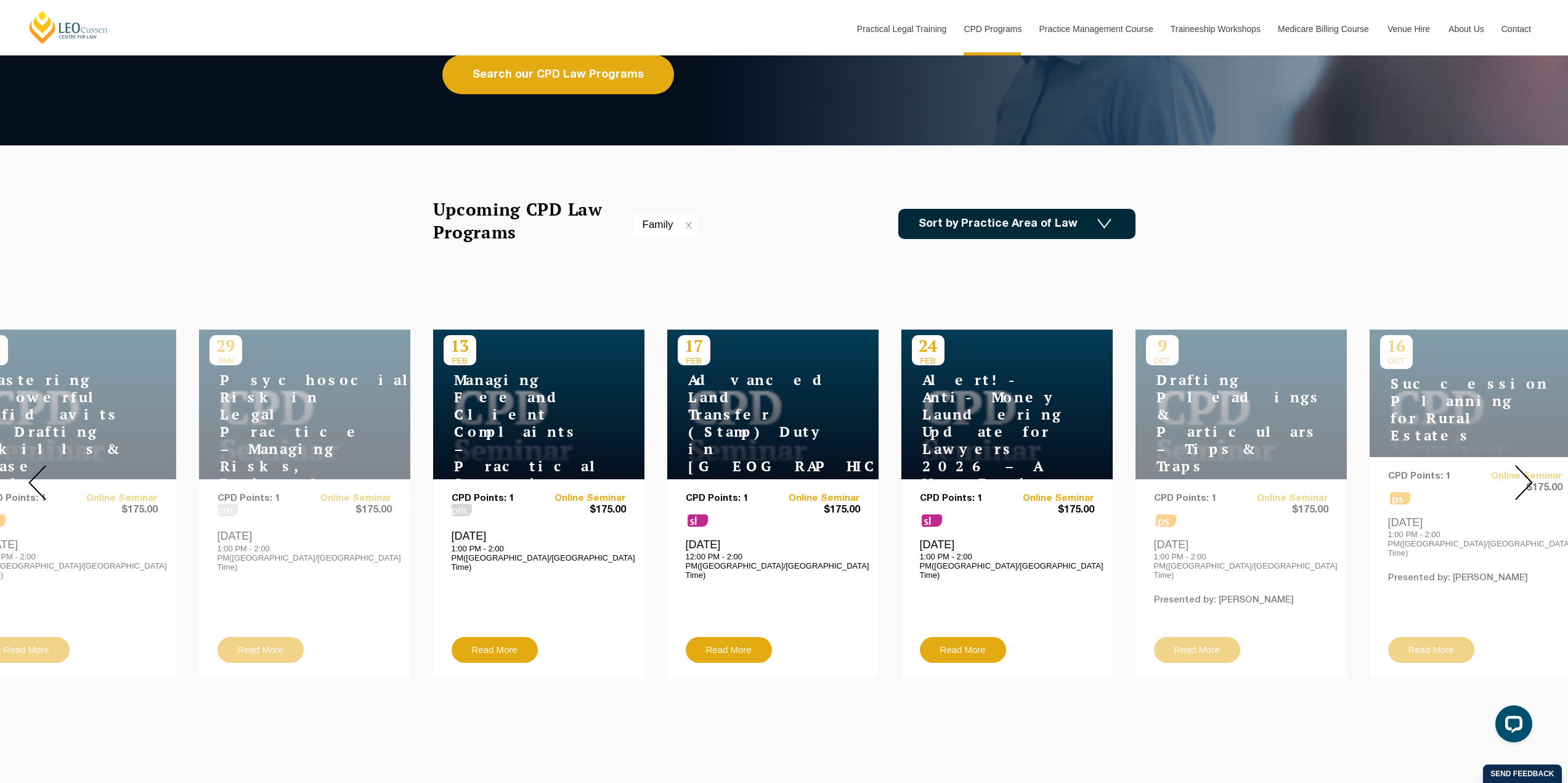
click at [997, 216] on link "Sort by Practice Area of Law" at bounding box center [1017, 224] width 237 height 30
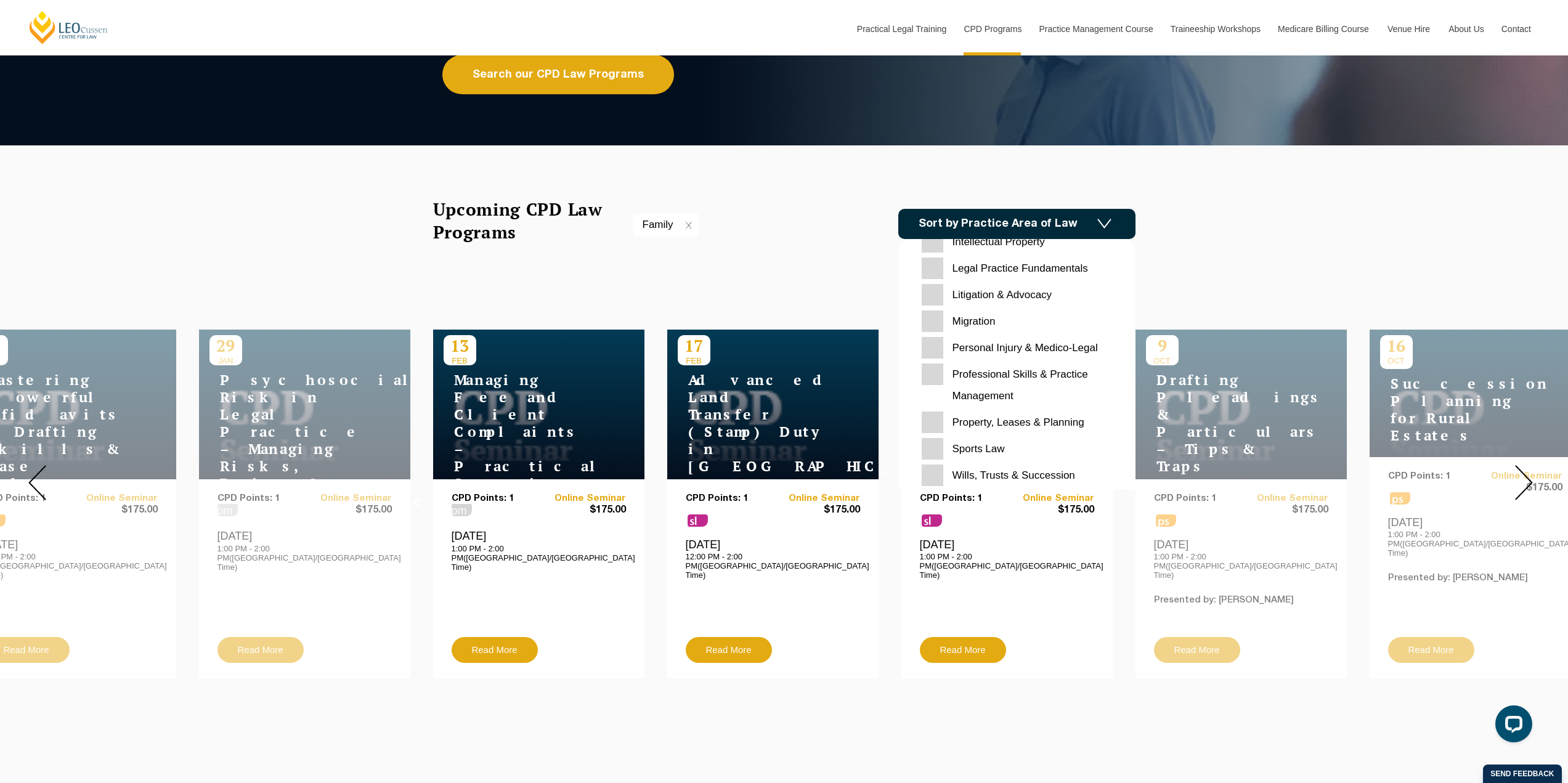
scroll to position [389, 0]
click at [933, 451] on Planning "Wills, Trusts & Succession Planning" at bounding box center [1016, 458] width 190 height 43
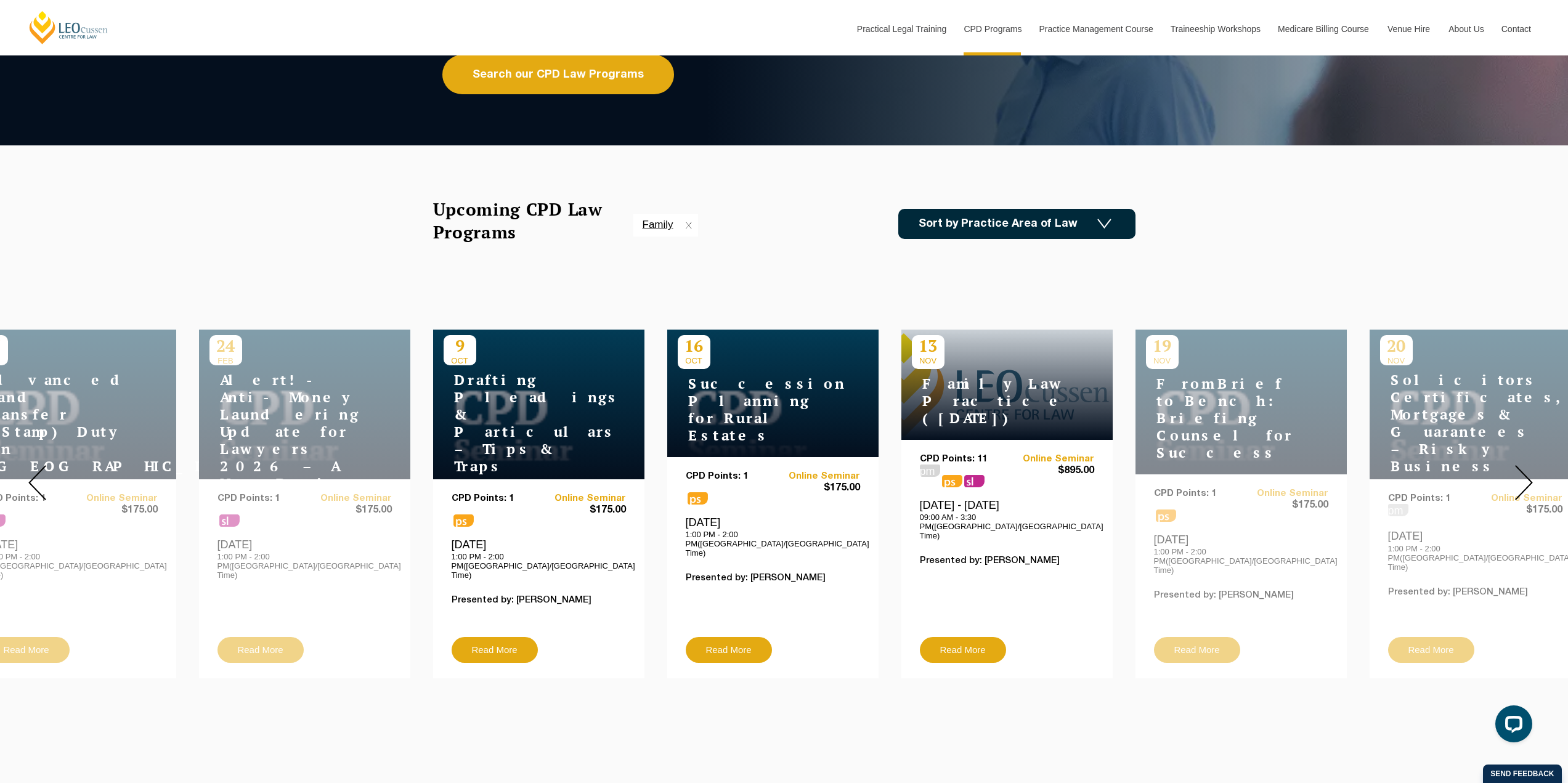
click at [688, 221] on link "Family" at bounding box center [667, 224] width 49 height 12
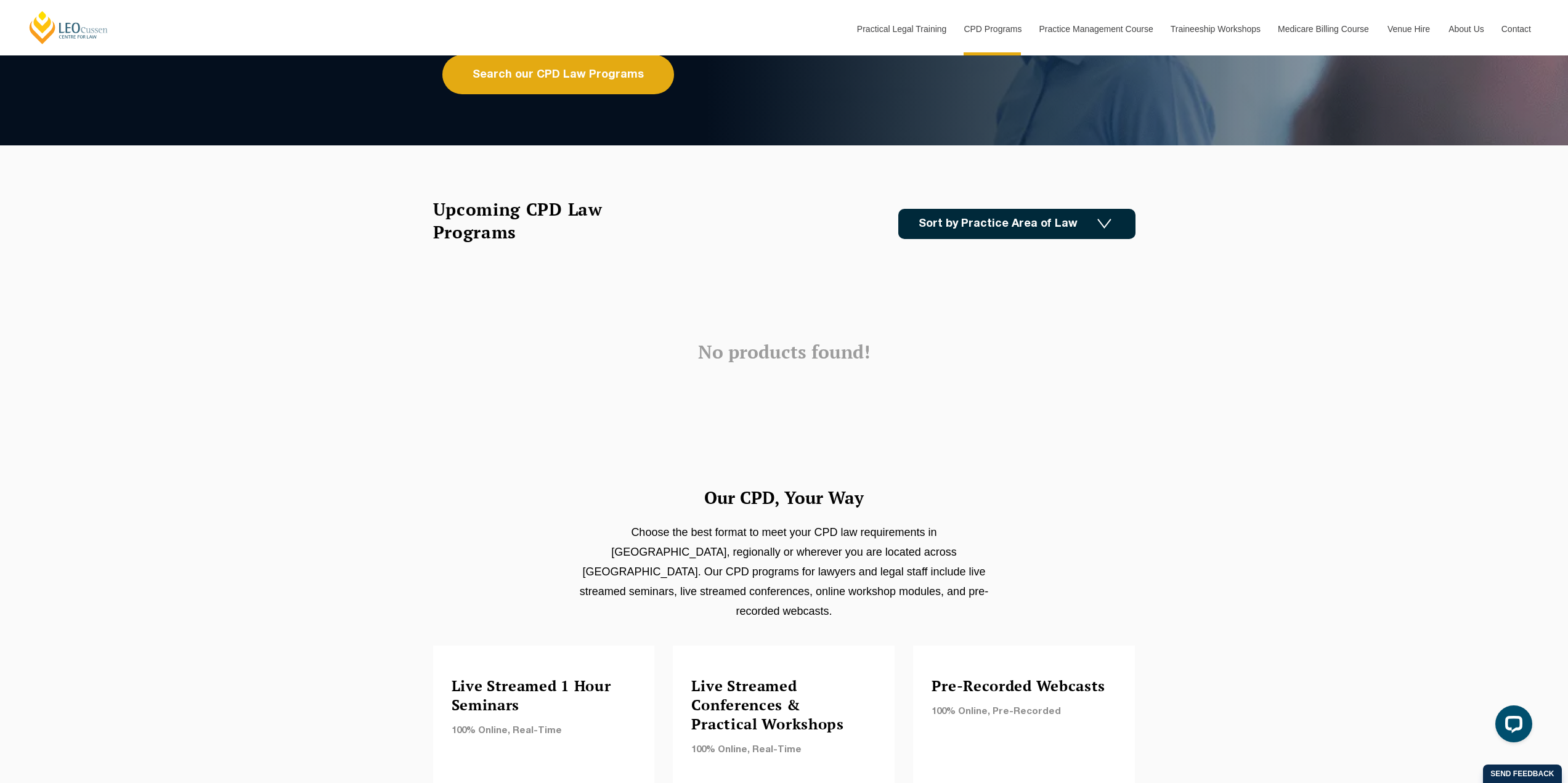
click at [952, 213] on link "Sort by Practice Area of Law" at bounding box center [1017, 224] width 237 height 30
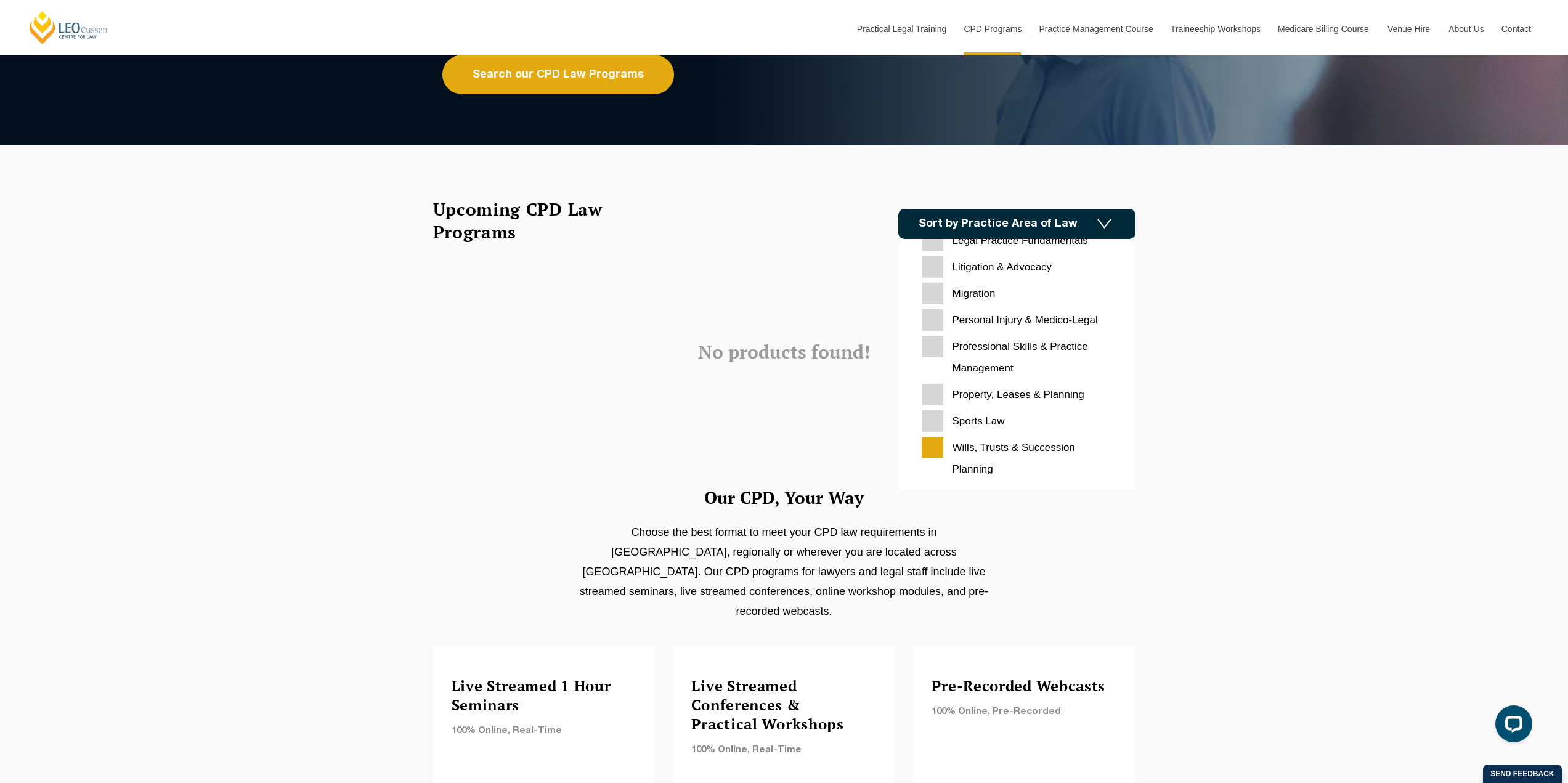
click at [942, 427] on Law "Sports Law" at bounding box center [1016, 420] width 190 height 21
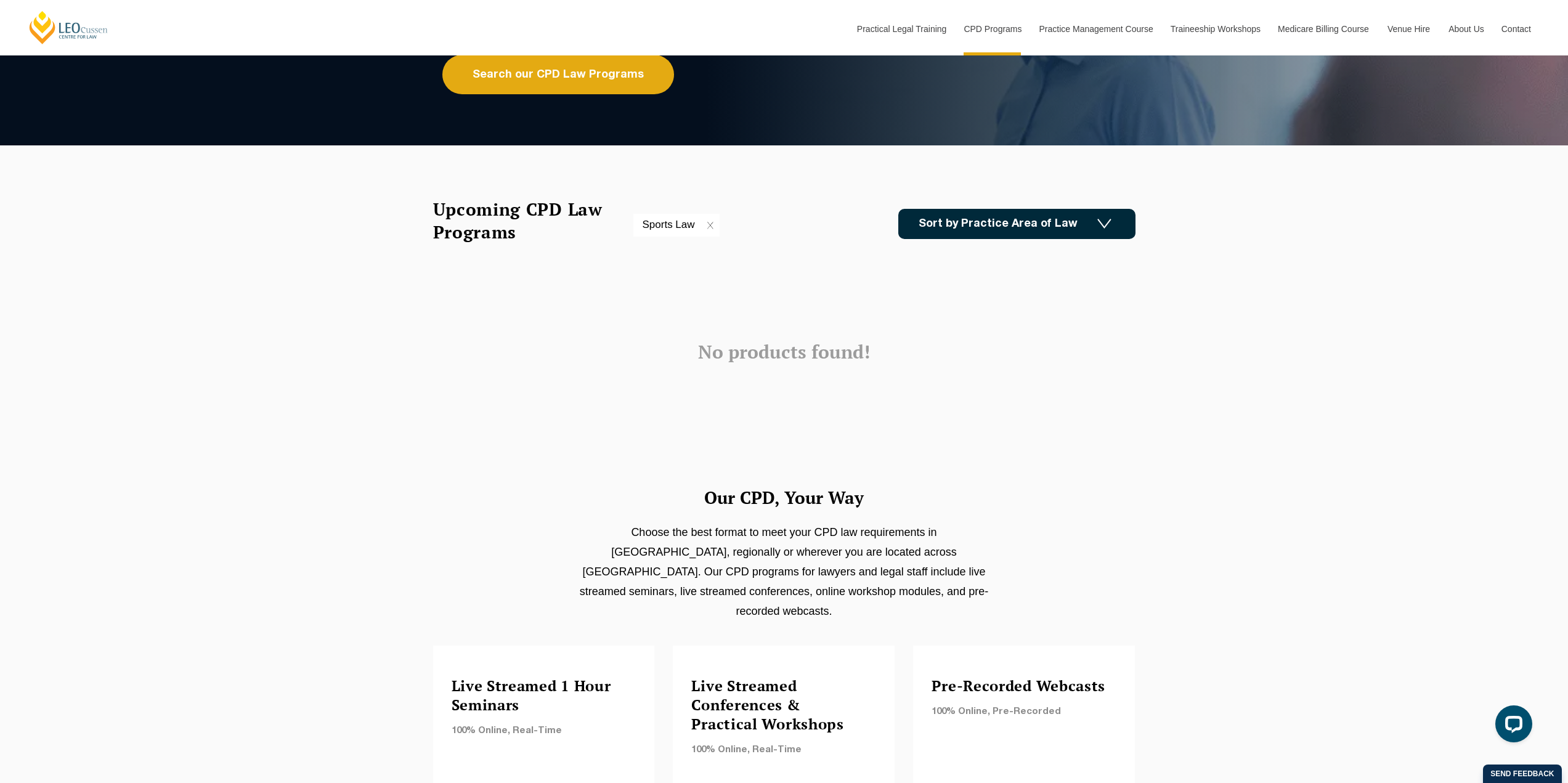
drag, startPoint x: 935, startPoint y: 205, endPoint x: 932, endPoint y: 232, distance: 27.2
click at [932, 232] on div "Upcoming CPD Law Programs Sports Law Sort by Practice Area of Law Building & Co…" at bounding box center [784, 223] width 703 height 51
click at [932, 232] on link "Sort by Practice Area of Law" at bounding box center [1017, 224] width 237 height 30
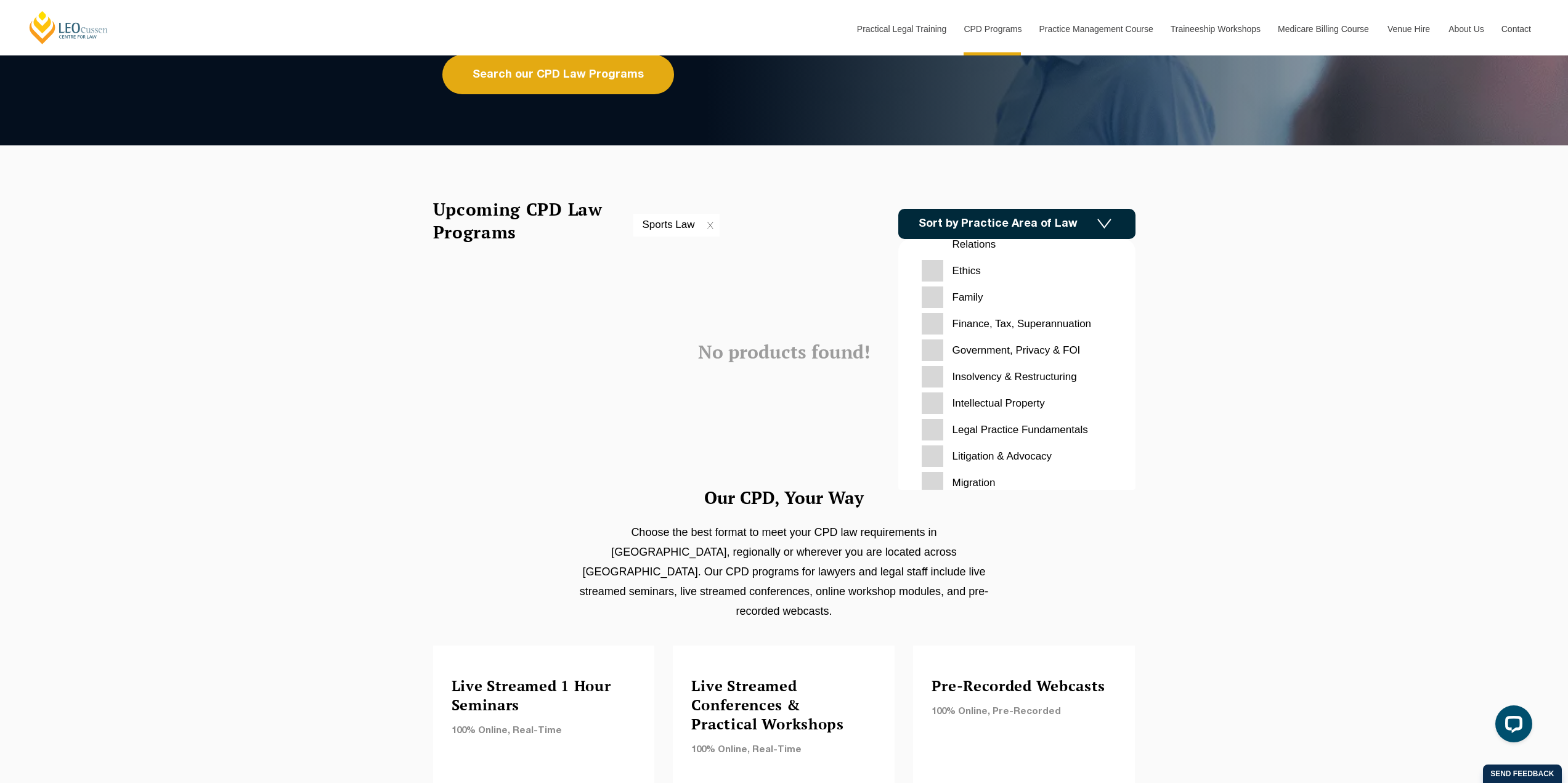
scroll to position [193, 0]
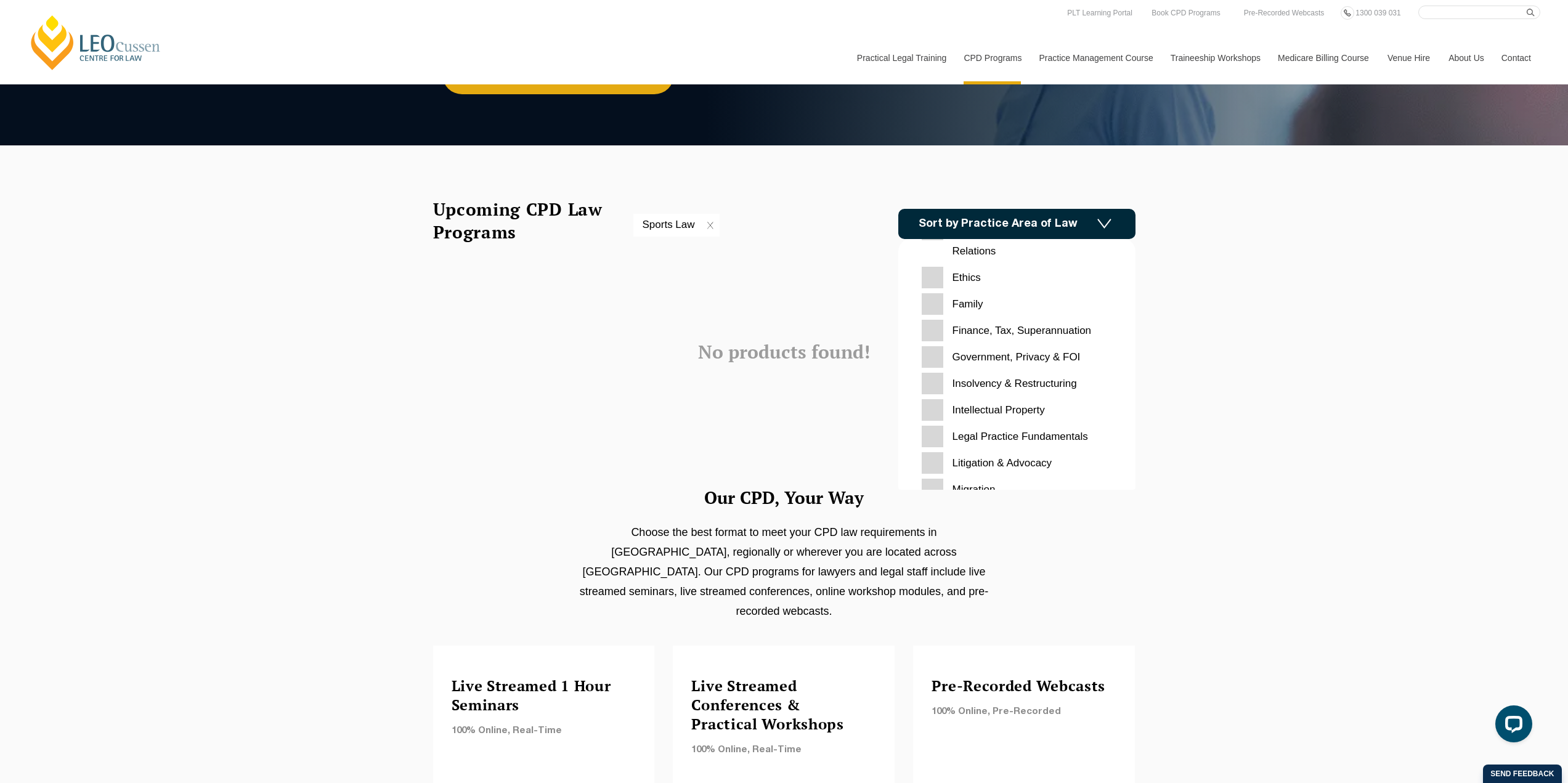
click at [931, 299] on input "Family" at bounding box center [1016, 303] width 190 height 21
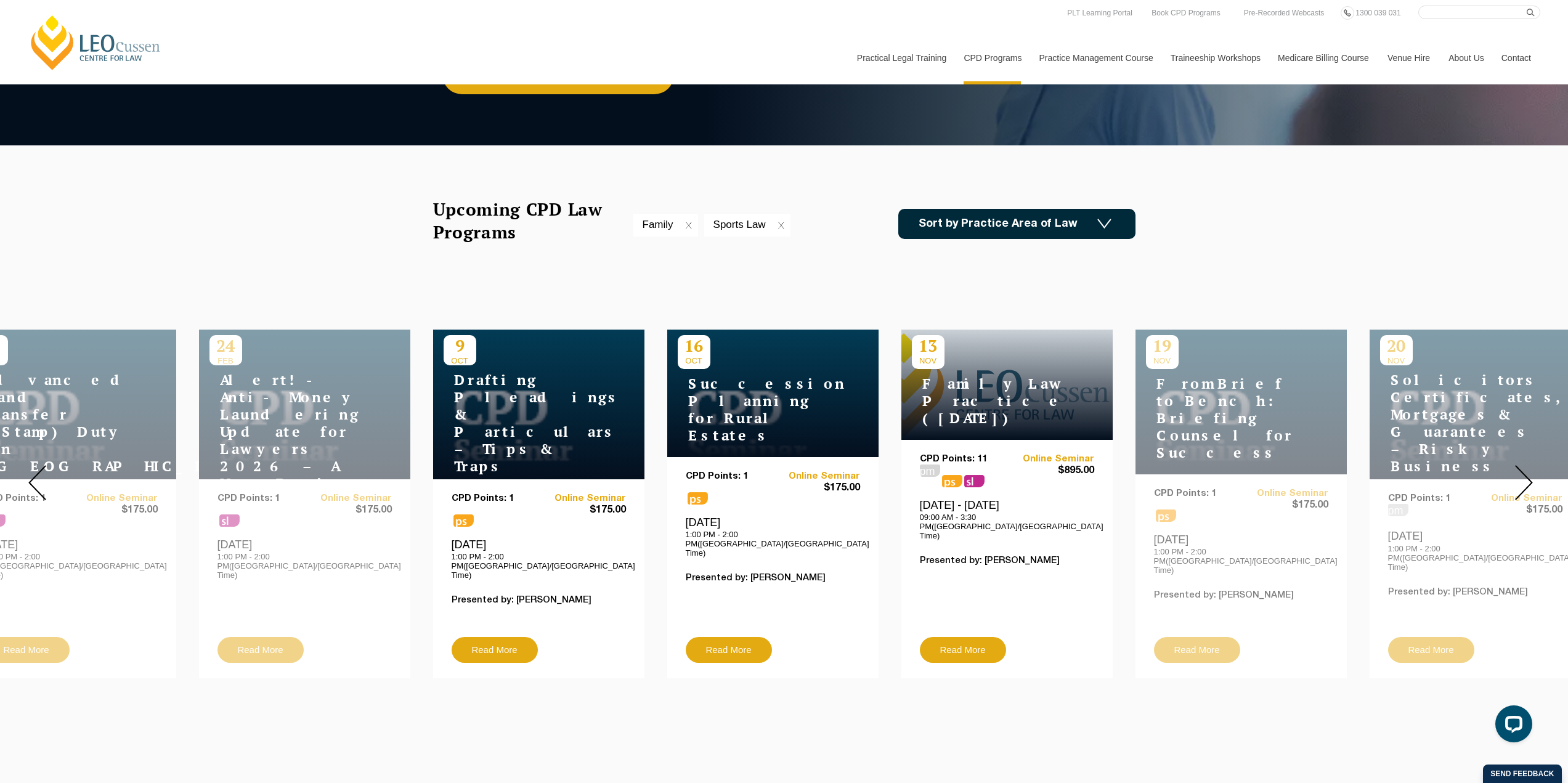
click at [971, 413] on h4 "Family Law Practice ([DATE])" at bounding box center [989, 401] width 154 height 51
click at [988, 637] on link "Read More" at bounding box center [963, 649] width 86 height 26
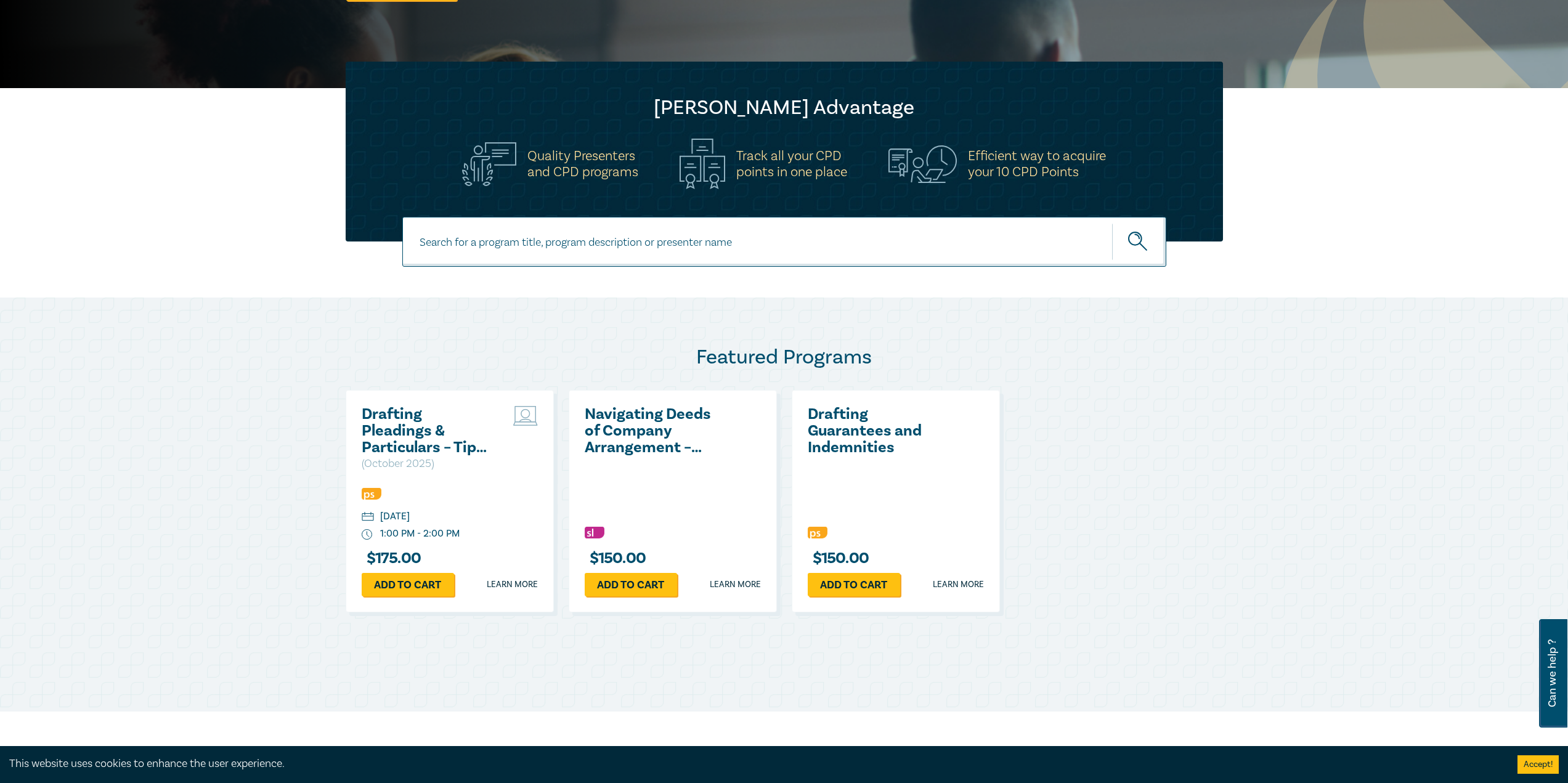
scroll to position [327, 0]
